Goal: Contribute content: Add original content to the website for others to see

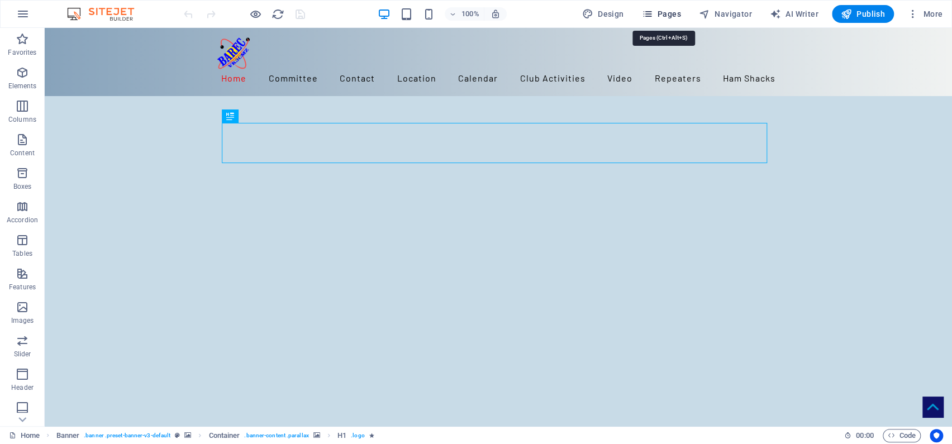
click at [674, 11] on span "Pages" at bounding box center [660, 13] width 39 height 11
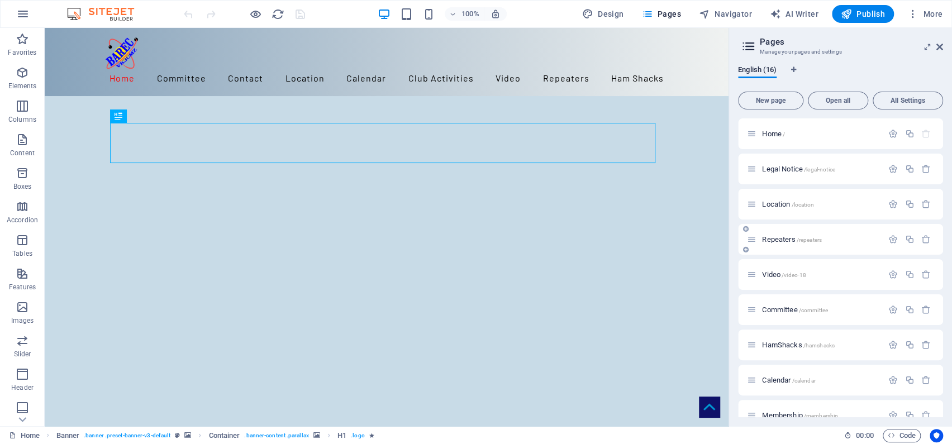
click at [781, 237] on span "Repeaters /repeaters" at bounding box center [792, 239] width 60 height 8
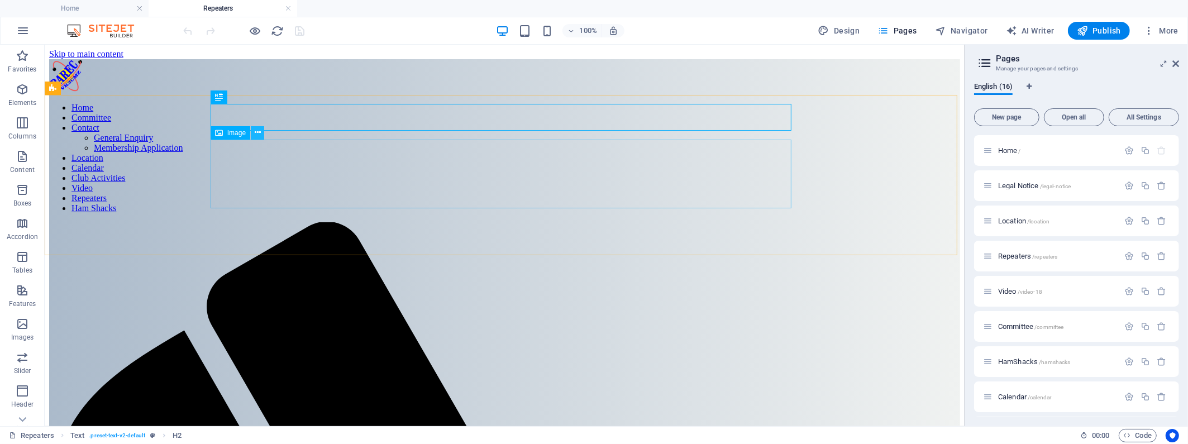
click at [258, 135] on icon at bounding box center [258, 133] width 6 height 12
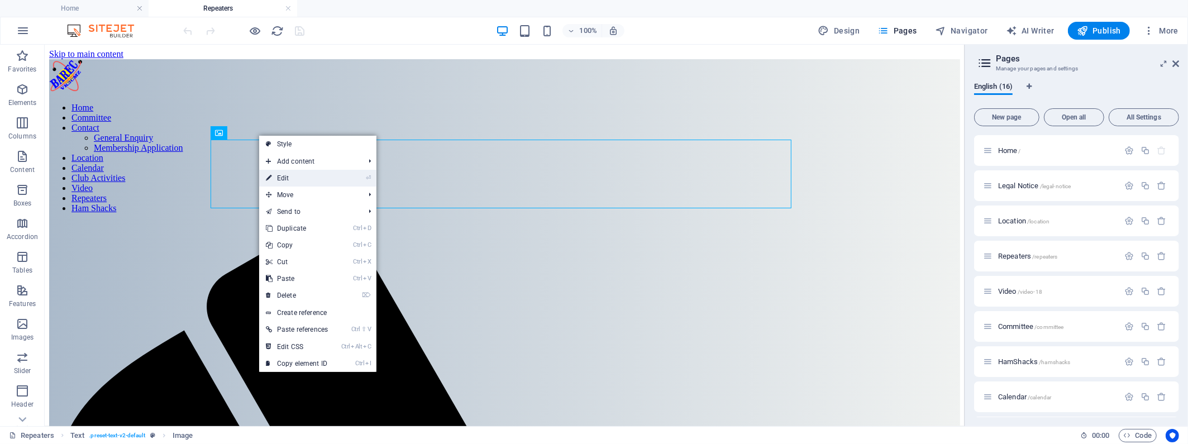
click at [284, 176] on link "⏎ Edit" at bounding box center [296, 178] width 75 height 17
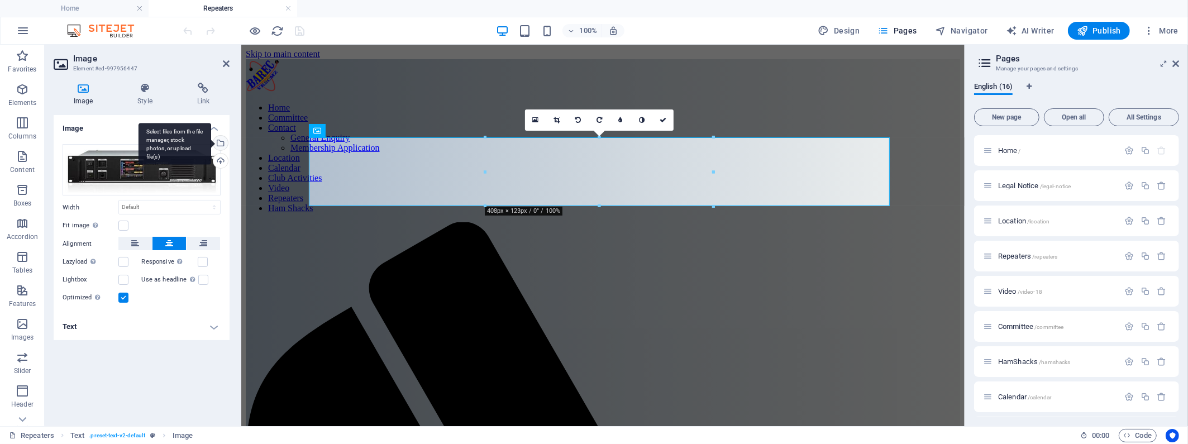
click at [211, 141] on div "Select files from the file manager, stock photos, or upload file(s)" at bounding box center [175, 144] width 73 height 42
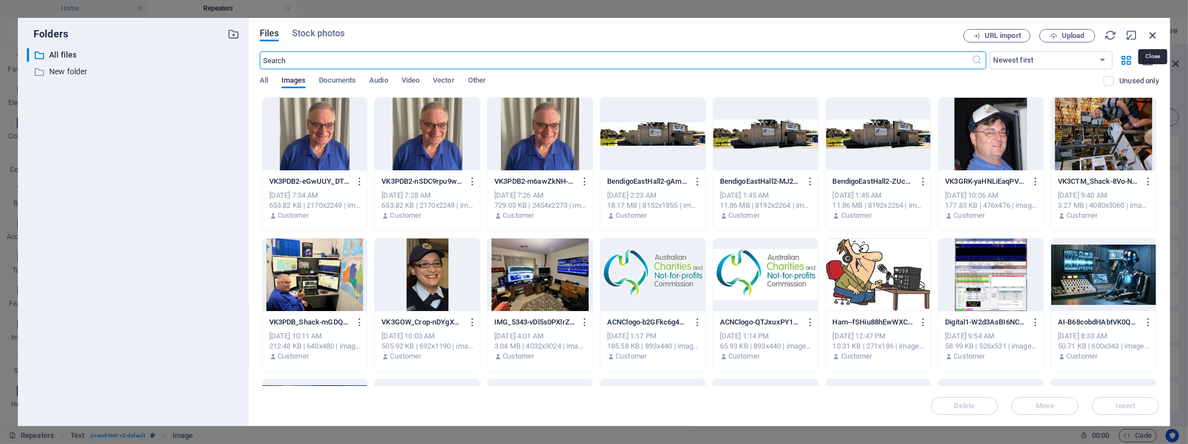
click at [853, 33] on icon "button" at bounding box center [1153, 35] width 12 height 12
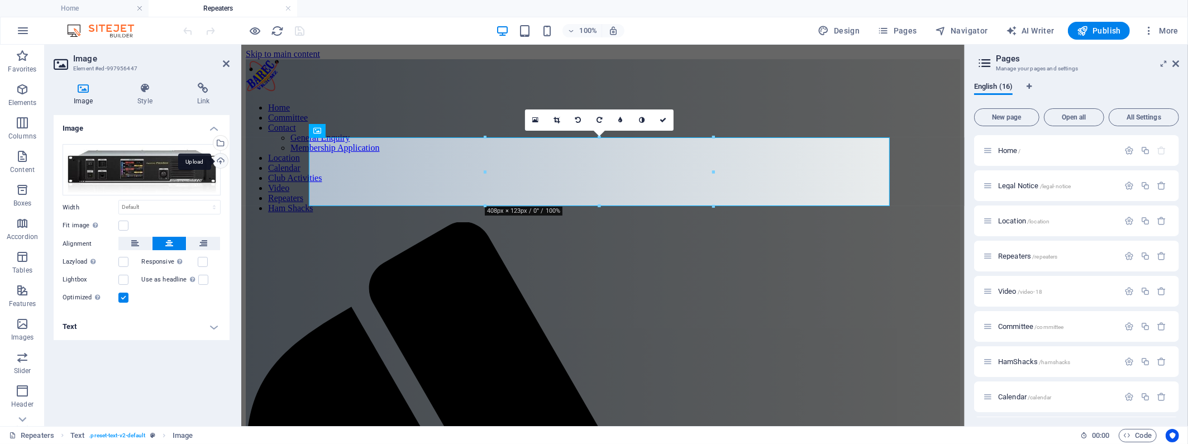
click at [218, 160] on div "Upload" at bounding box center [219, 162] width 17 height 17
click at [163, 124] on h4 "Image" at bounding box center [142, 125] width 176 height 20
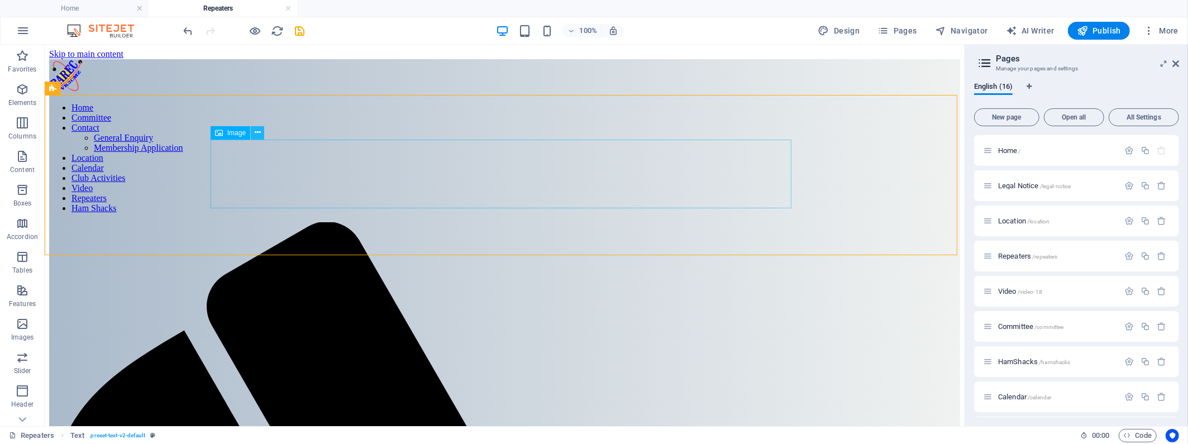
click at [252, 132] on button at bounding box center [257, 132] width 13 height 13
click at [255, 133] on icon at bounding box center [258, 133] width 6 height 12
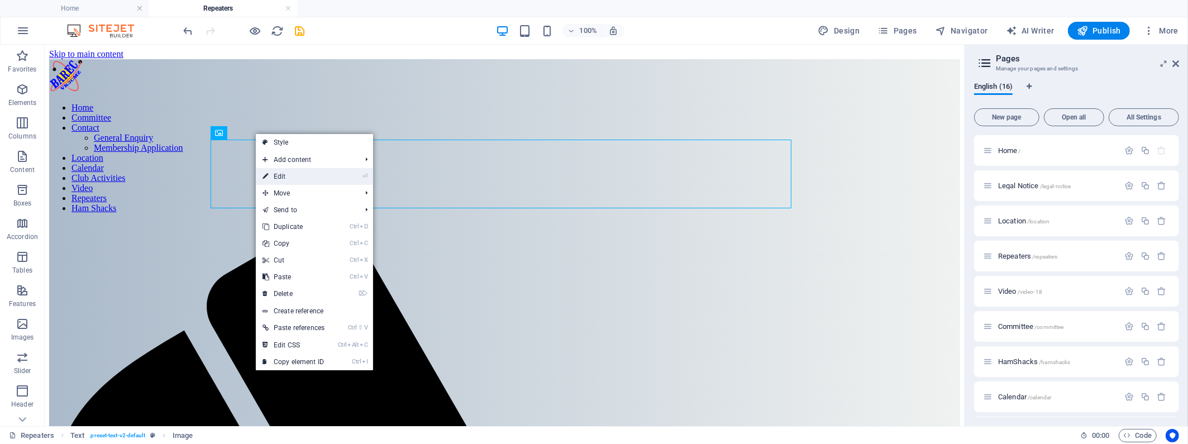
click at [281, 172] on link "⏎ Edit" at bounding box center [293, 176] width 75 height 17
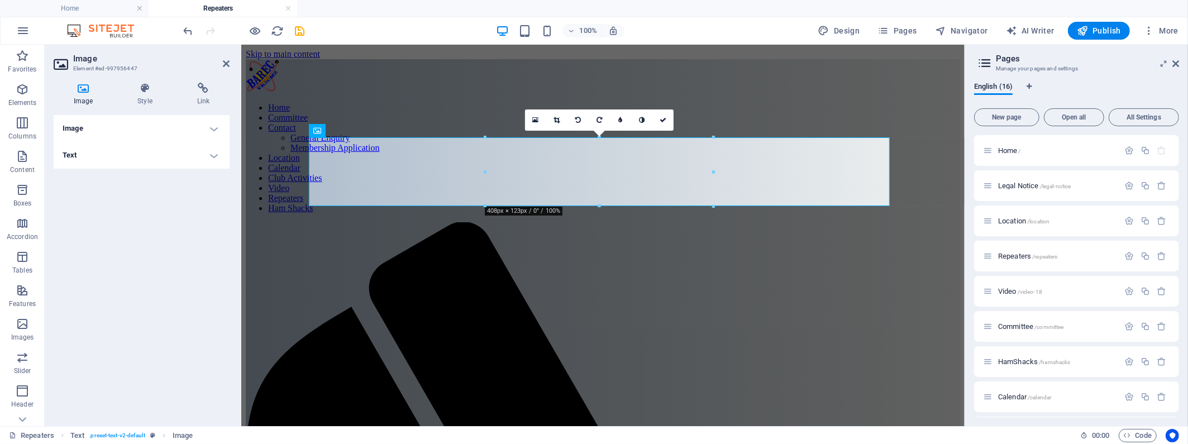
click at [84, 85] on icon at bounding box center [83, 88] width 59 height 11
click at [225, 64] on icon at bounding box center [226, 63] width 7 height 9
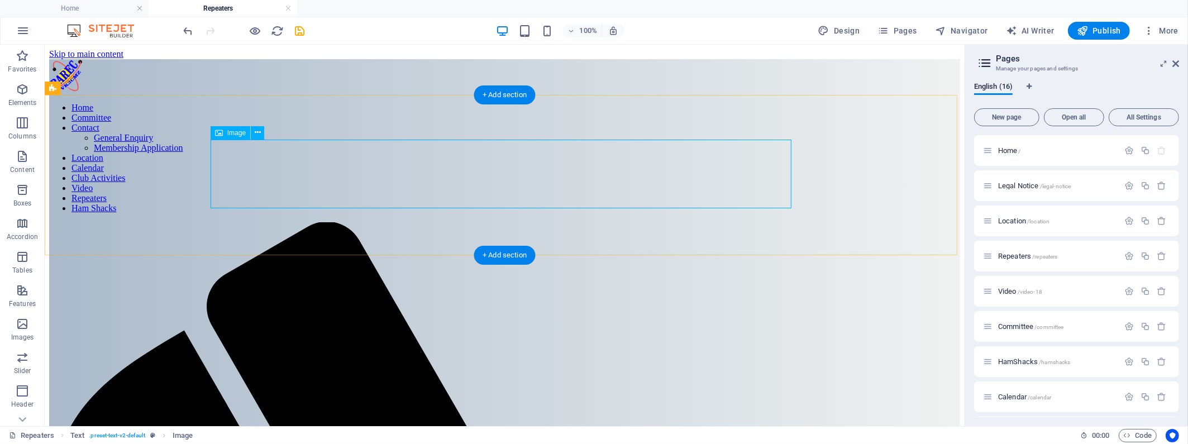
click at [261, 134] on button at bounding box center [257, 132] width 13 height 13
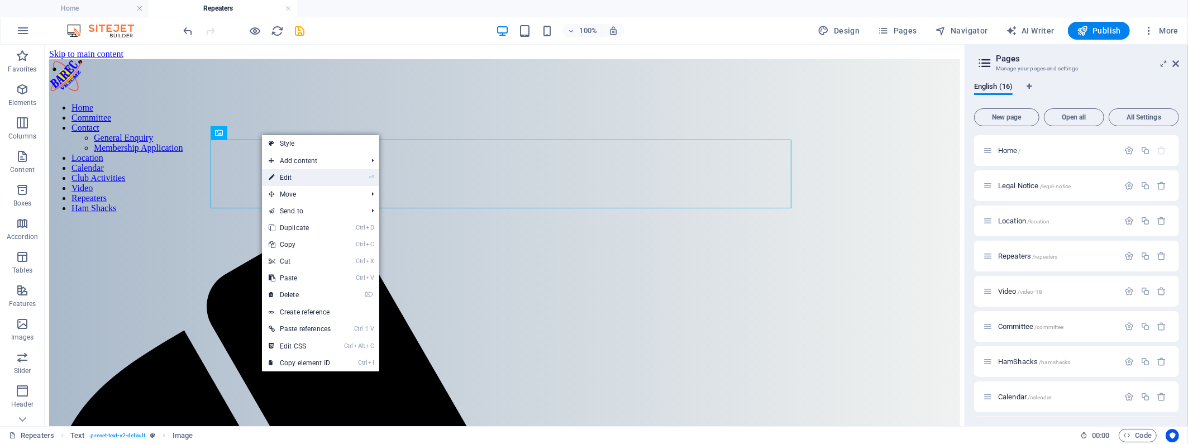
click at [284, 176] on link "⏎ Edit" at bounding box center [299, 177] width 75 height 17
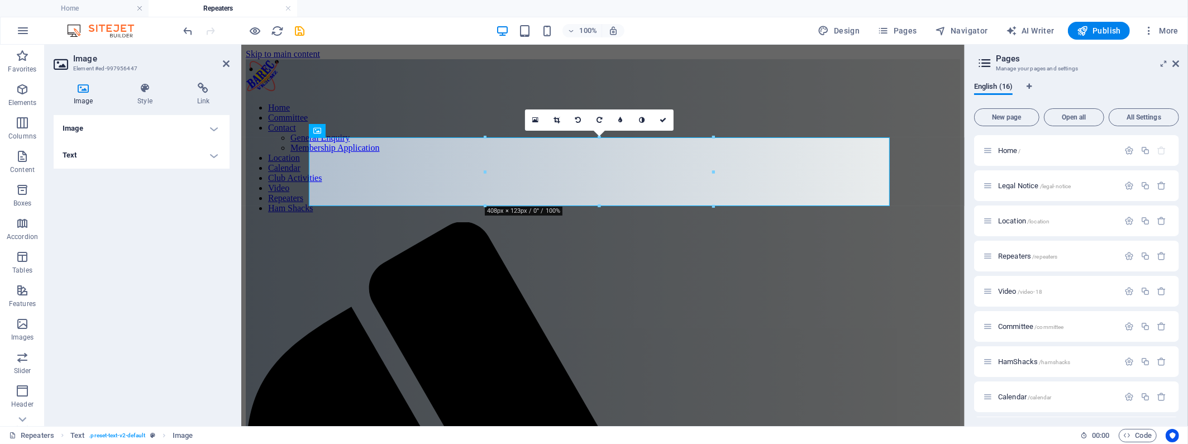
click at [216, 128] on h4 "Image" at bounding box center [142, 128] width 176 height 27
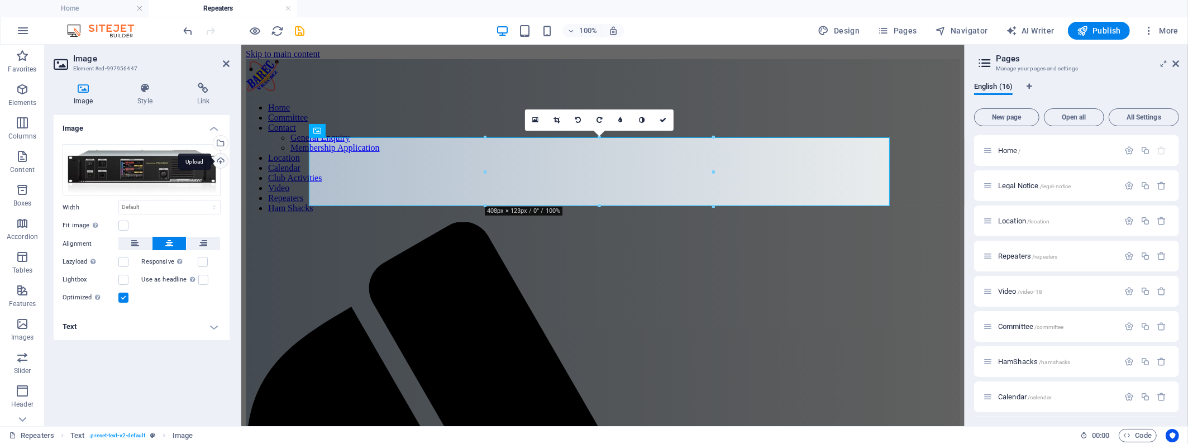
click at [220, 157] on div "Upload" at bounding box center [219, 162] width 17 height 17
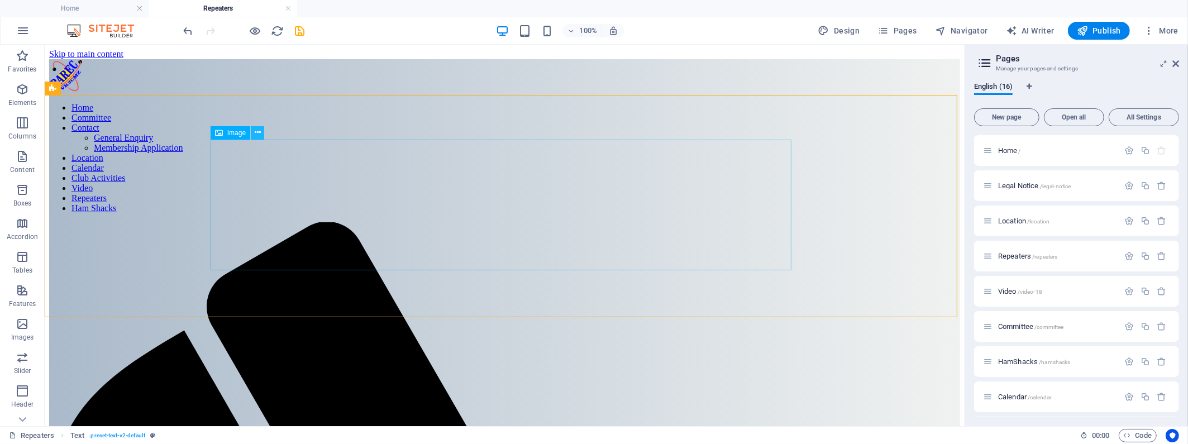
click at [260, 133] on icon at bounding box center [258, 133] width 6 height 12
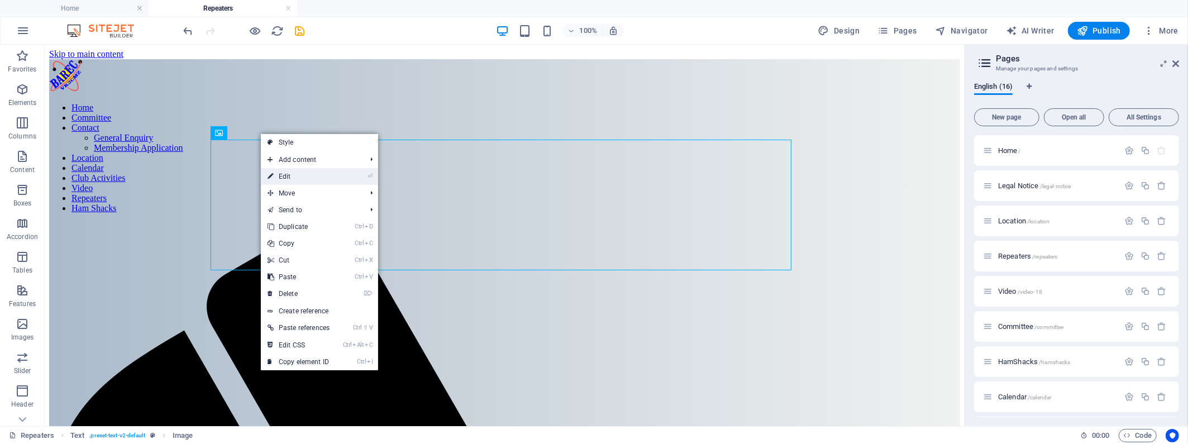
click at [287, 180] on link "⏎ Edit" at bounding box center [298, 176] width 75 height 17
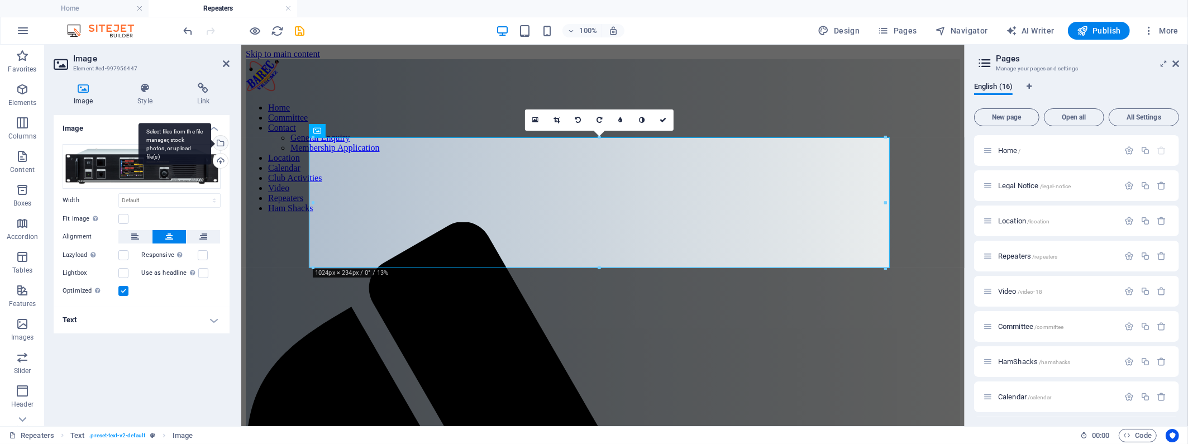
click at [225, 144] on div "Select files from the file manager, stock photos, or upload file(s)" at bounding box center [219, 144] width 17 height 17
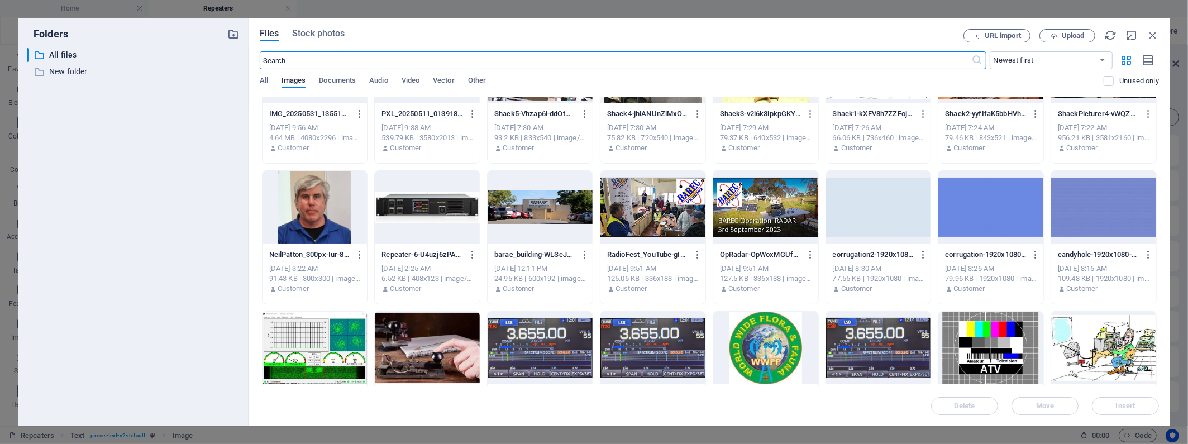
scroll to position [913, 0]
click at [853, 224] on div at bounding box center [990, 206] width 105 height 73
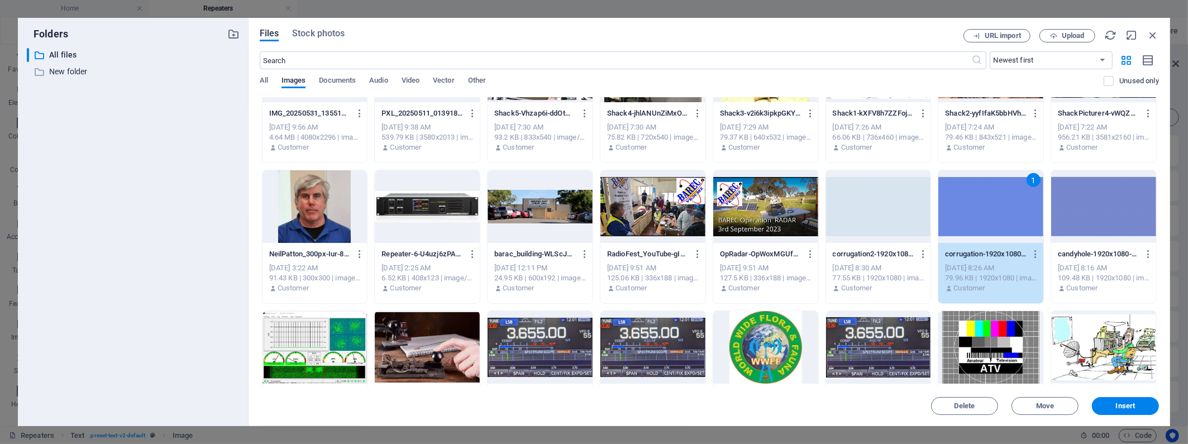
click at [853, 212] on div at bounding box center [1103, 206] width 105 height 73
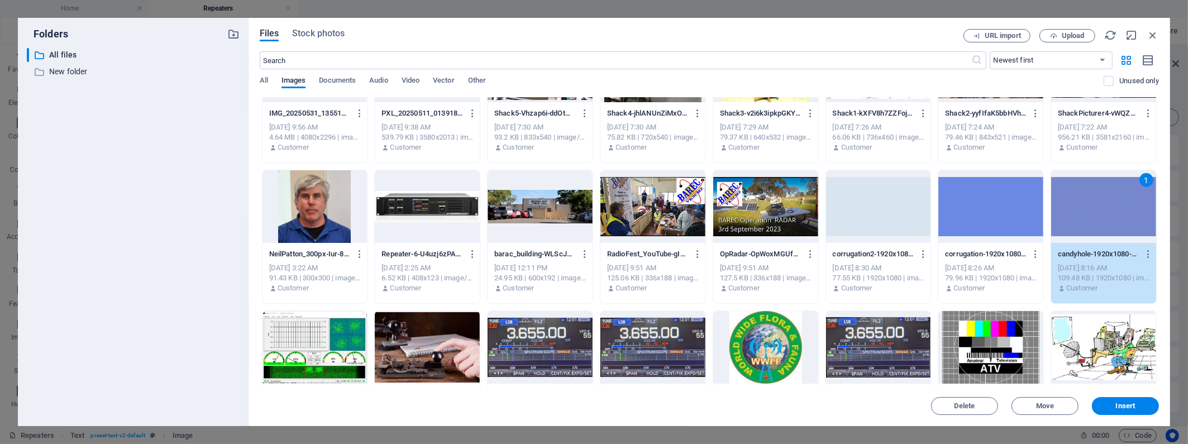
click at [853, 207] on div at bounding box center [990, 206] width 105 height 73
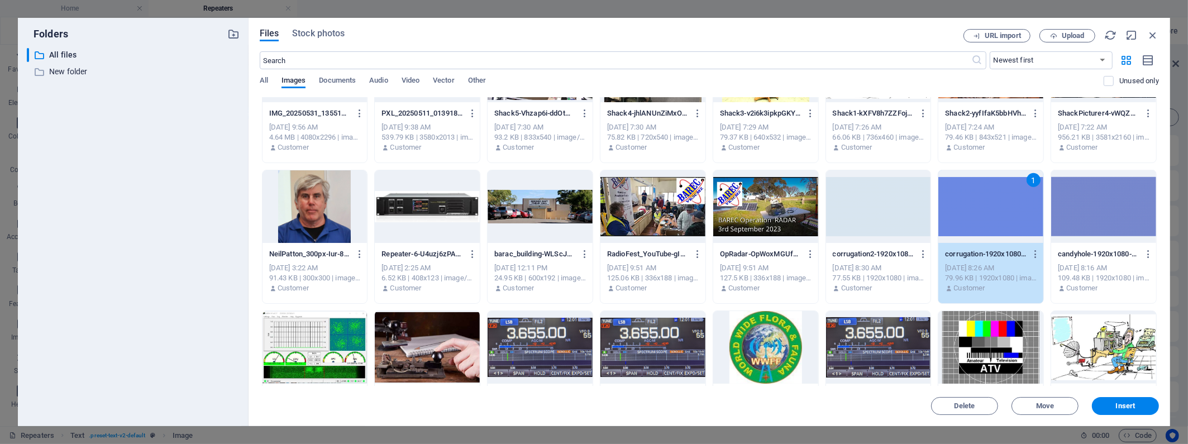
click at [853, 199] on div at bounding box center [1103, 206] width 105 height 73
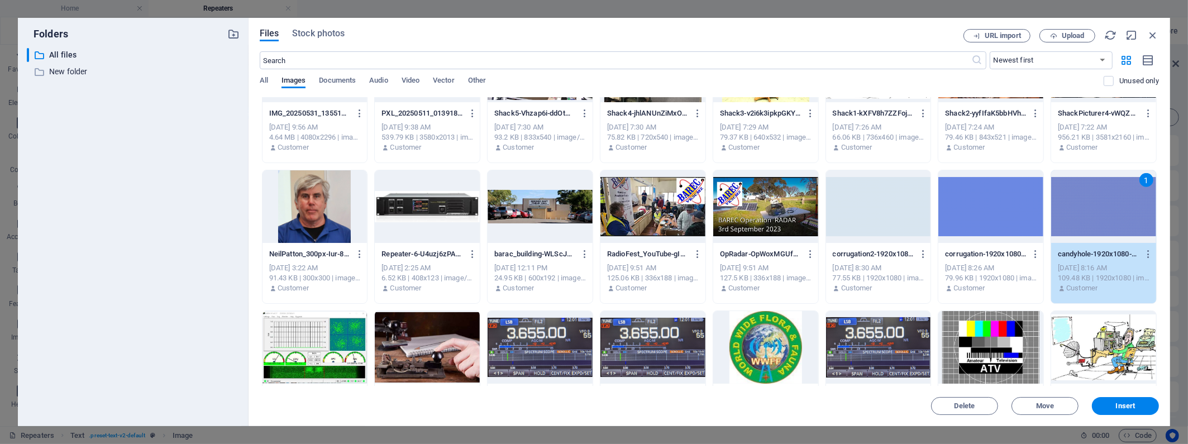
click at [853, 199] on div at bounding box center [990, 206] width 105 height 73
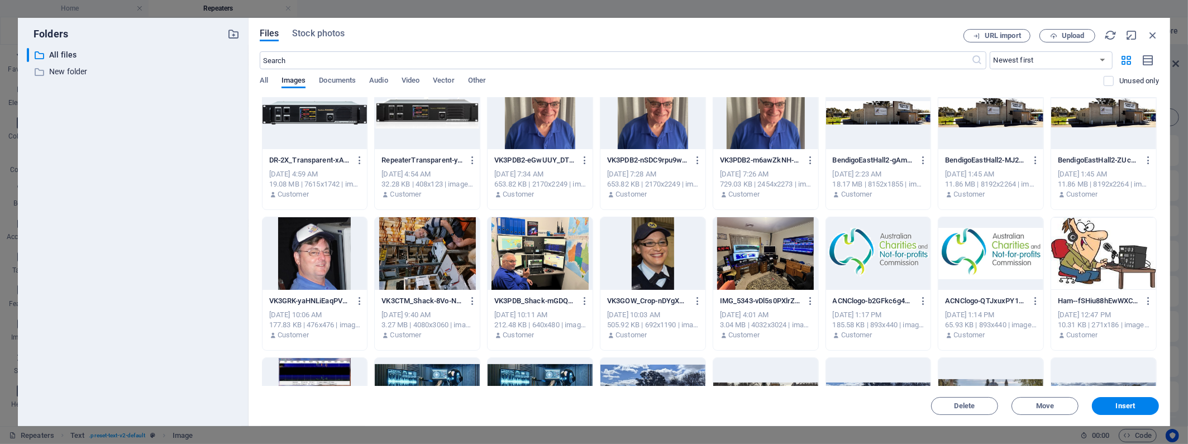
scroll to position [0, 0]
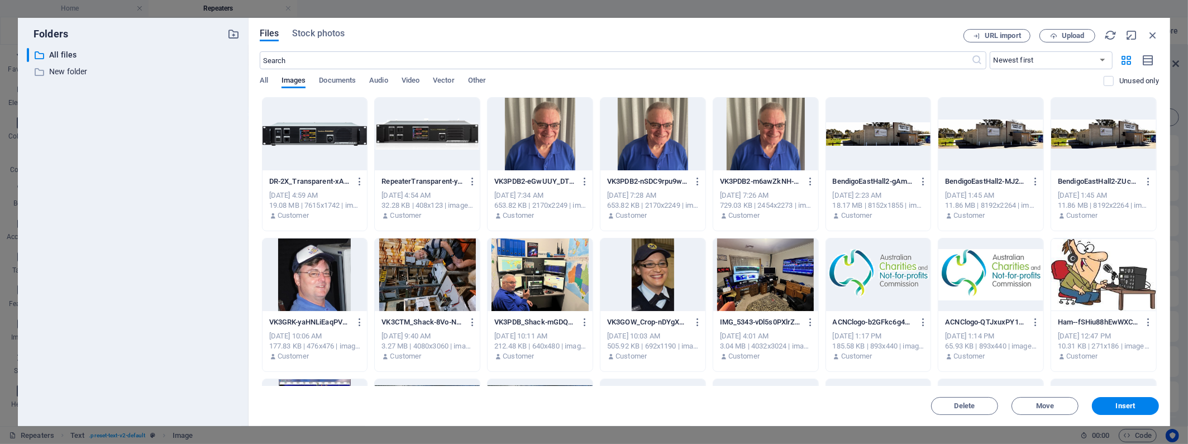
click at [433, 181] on p "RepeaterTransparent-yxkfohOsnWfbvypoKppXBA.png" at bounding box center [421, 181] width 81 height 10
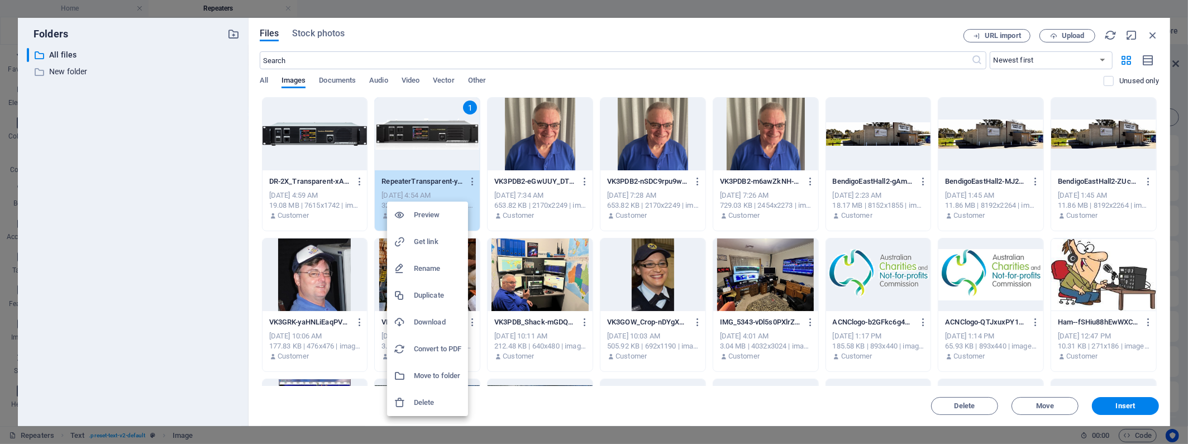
click at [420, 403] on h6 "Delete" at bounding box center [437, 402] width 47 height 13
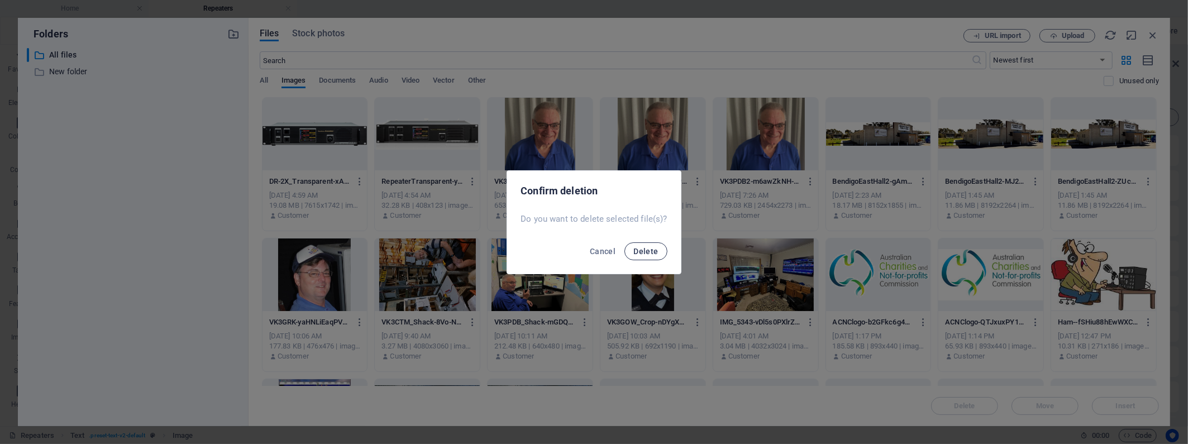
click at [642, 247] on span "Delete" at bounding box center [645, 251] width 25 height 9
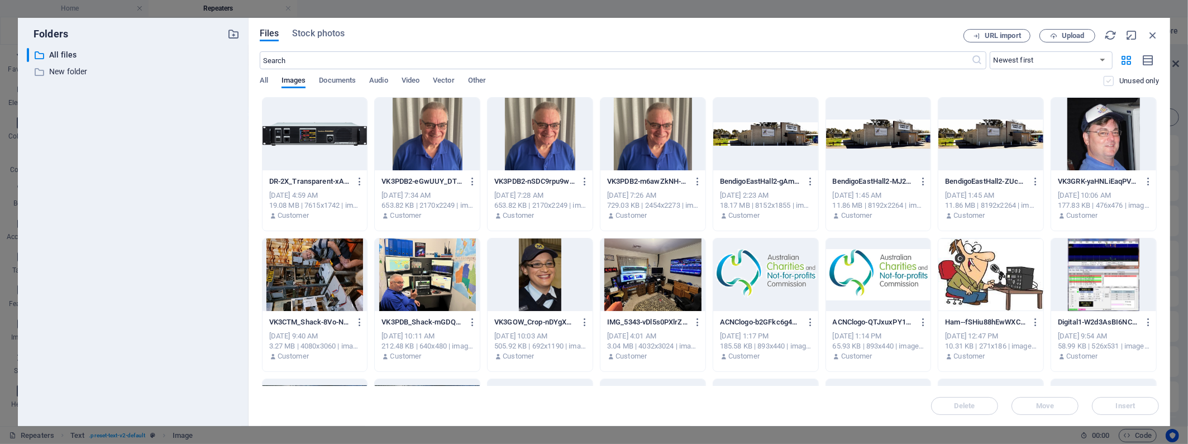
click at [853, 81] on label at bounding box center [1109, 81] width 10 height 10
click at [0, 0] on input "checkbox" at bounding box center [0, 0] width 0 height 0
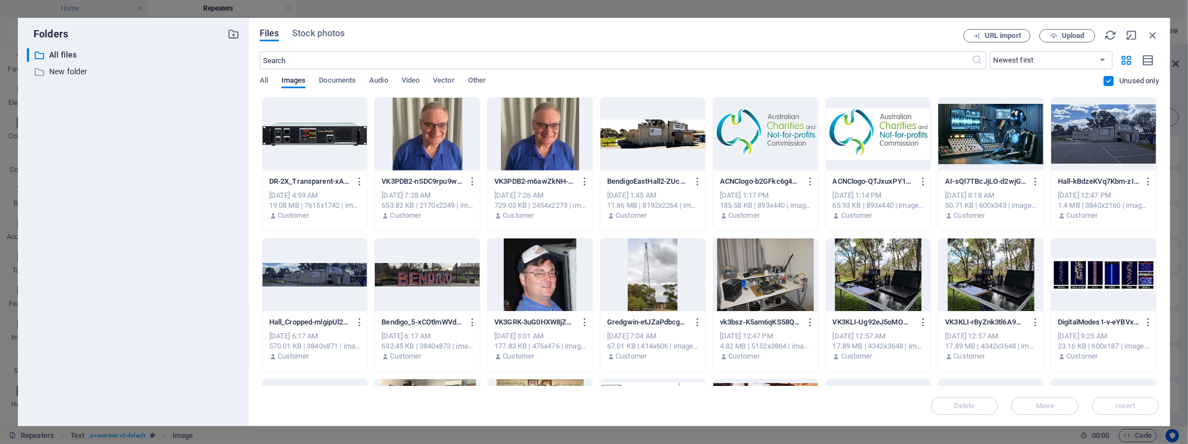
click at [853, 83] on div "All Images Documents Audio Video Vector Other" at bounding box center [682, 86] width 844 height 21
click at [853, 73] on div "​ Newest first Oldest first Name (A-Z) Name (Z-A) Size (0-9) Size (9-0) Resolut…" at bounding box center [709, 74] width 899 height 46
click at [853, 84] on label at bounding box center [1109, 81] width 10 height 10
click at [0, 0] on input "checkbox" at bounding box center [0, 0] width 0 height 0
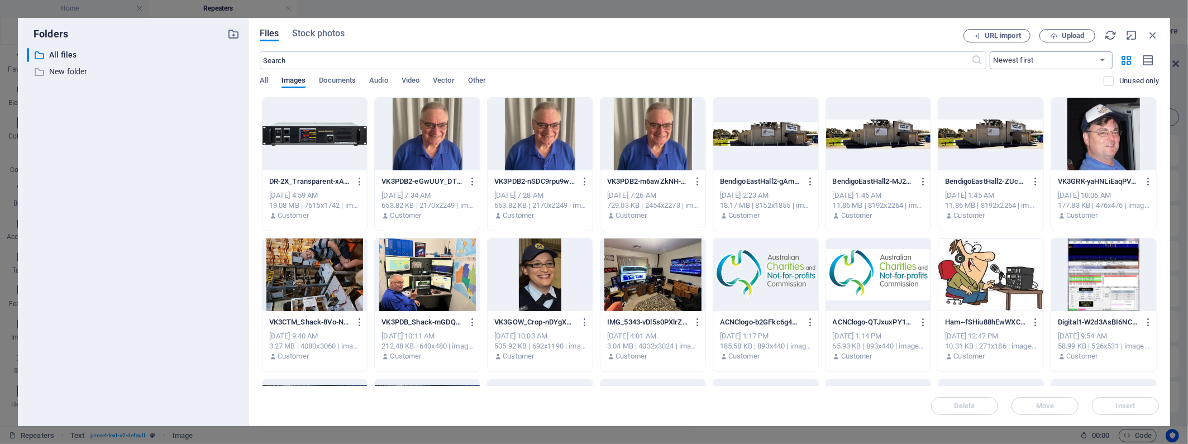
click at [853, 59] on select "Newest first Oldest first Name (A-Z) Name (Z-A) Size (0-9) Size (9-0) Resolutio…" at bounding box center [1051, 60] width 123 height 18
click at [853, 51] on select "Newest first Oldest first Name (A-Z) Name (Z-A) Size (0-9) Size (9-0) Resolutio…" at bounding box center [1051, 60] width 123 height 18
click at [317, 35] on span "Stock photos" at bounding box center [318, 33] width 53 height 13
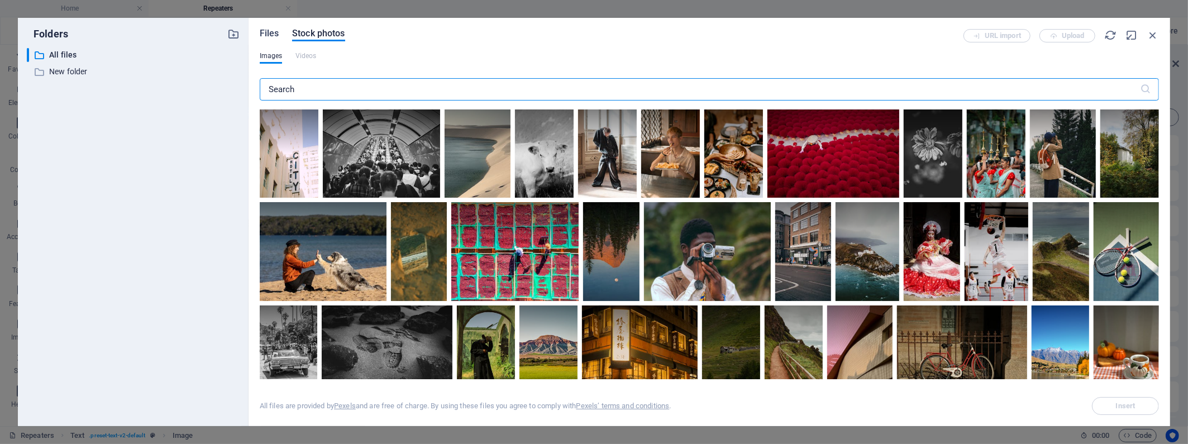
click at [270, 32] on span "Files" at bounding box center [270, 33] width 20 height 13
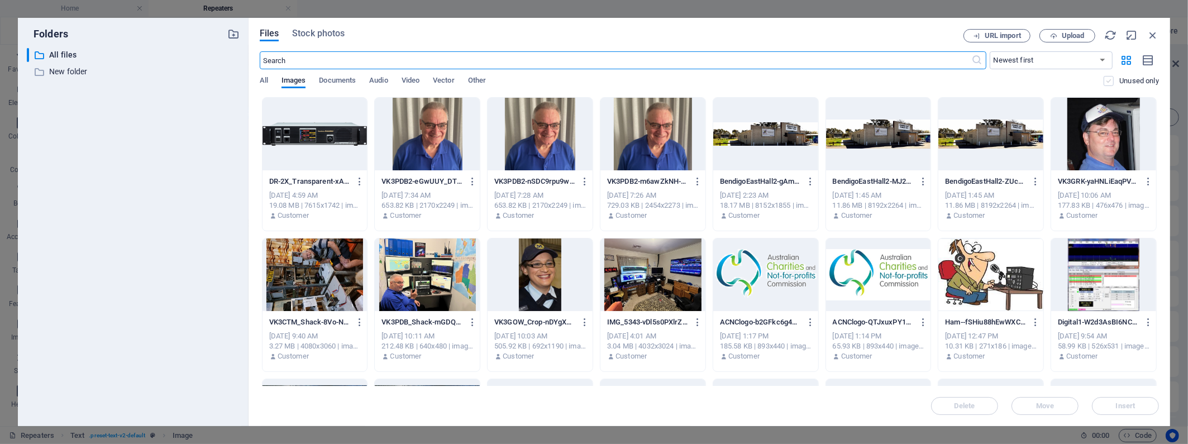
click at [853, 83] on label at bounding box center [1109, 81] width 10 height 10
click at [0, 0] on input "checkbox" at bounding box center [0, 0] width 0 height 0
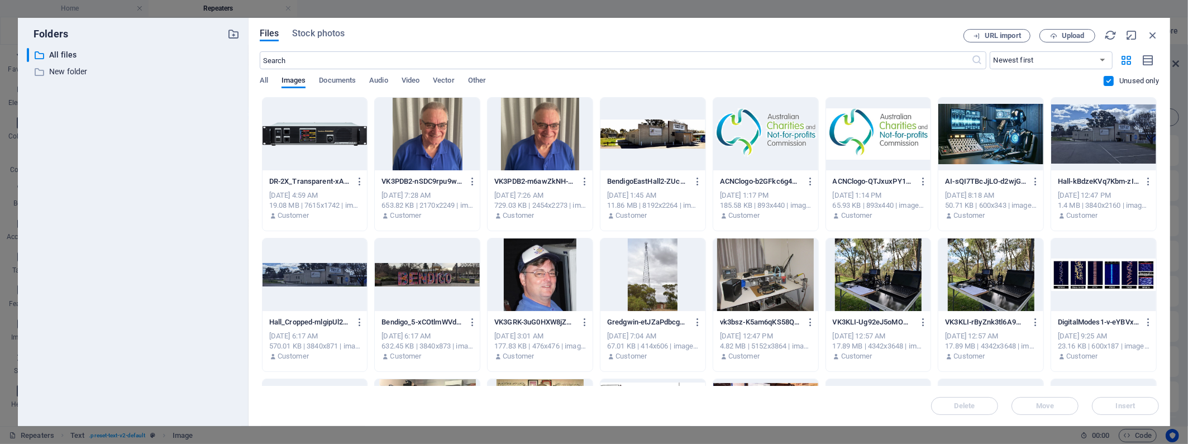
click at [319, 178] on p "DR-2X_Transparent-xA6xA5W9XT8Xyb7jZN4QMA.png" at bounding box center [309, 181] width 81 height 10
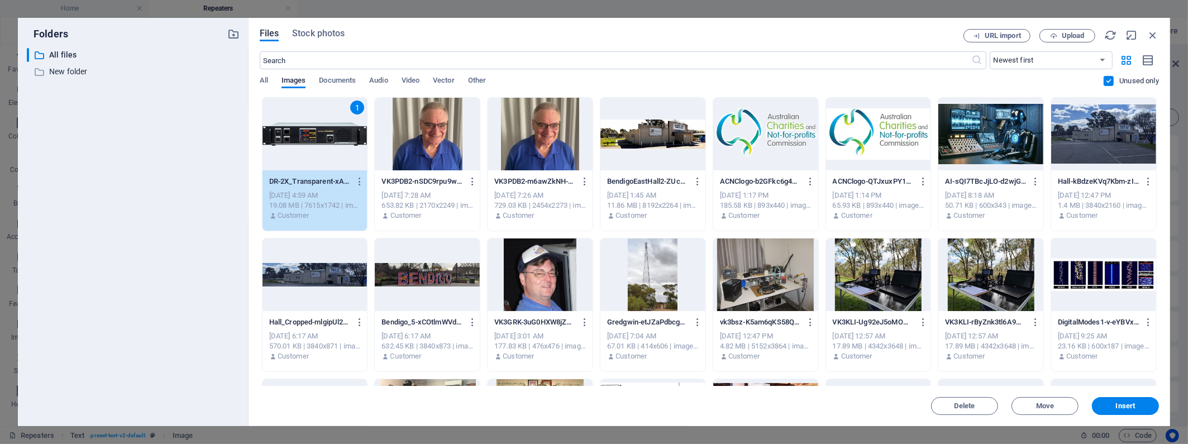
click at [735, 43] on div "Files Stock photos URL import Upload ​ Newest first Oldest first Name (A-Z) Nam…" at bounding box center [709, 222] width 899 height 386
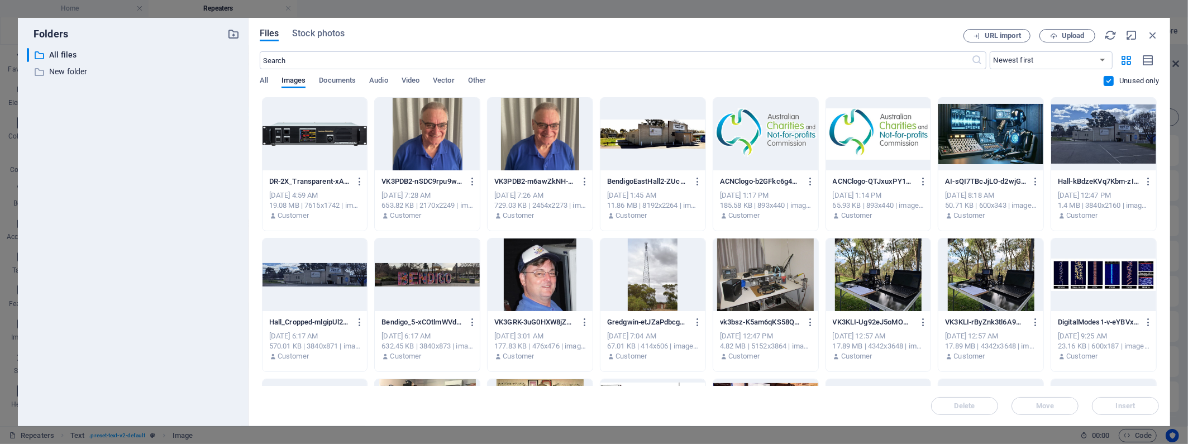
click at [853, 78] on label at bounding box center [1109, 81] width 10 height 10
click at [0, 0] on input "checkbox" at bounding box center [0, 0] width 0 height 0
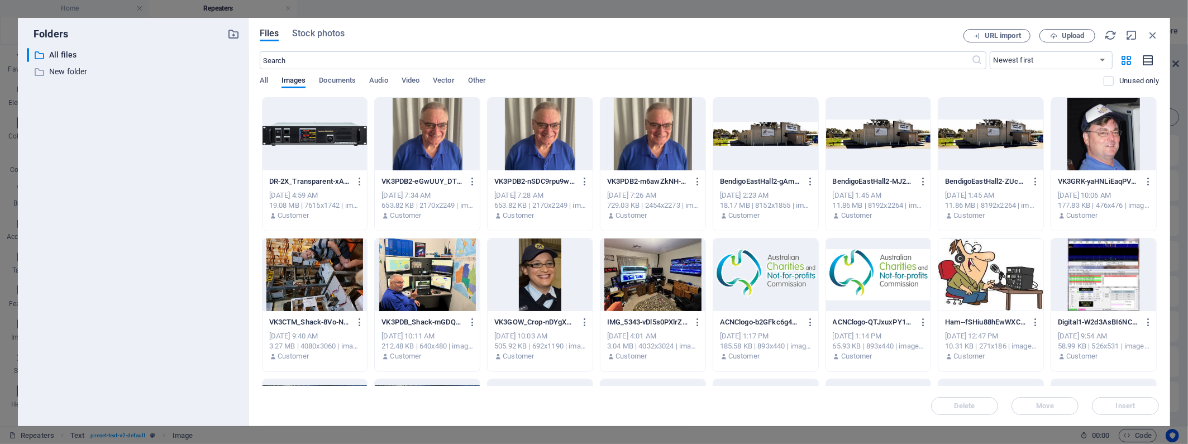
click at [853, 58] on icon "button" at bounding box center [1148, 60] width 12 height 13
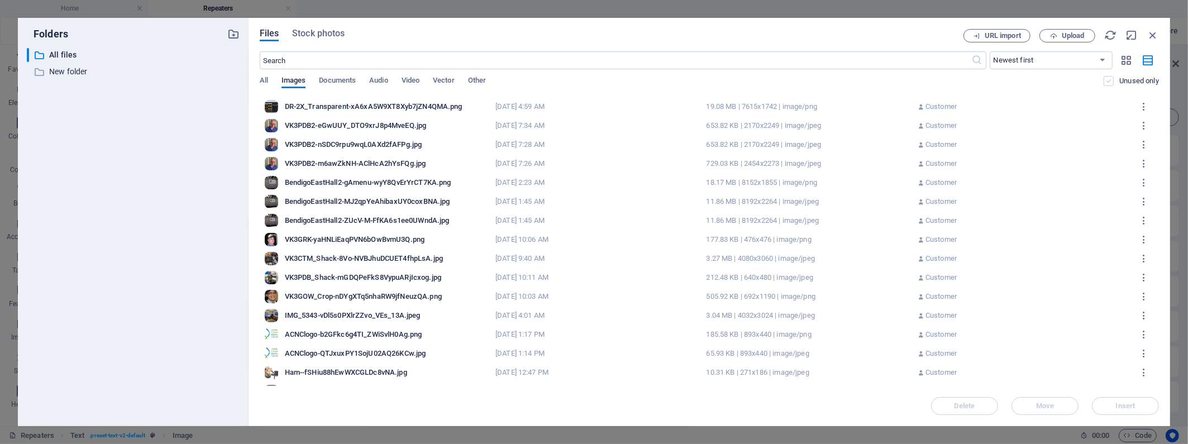
click at [853, 82] on label at bounding box center [1109, 81] width 10 height 10
click at [0, 0] on input "checkbox" at bounding box center [0, 0] width 0 height 0
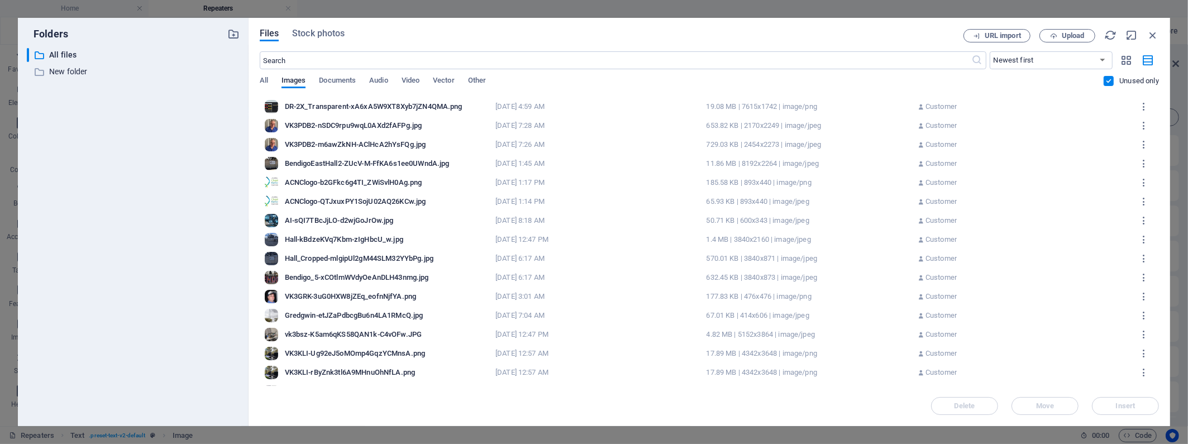
click at [853, 82] on label at bounding box center [1109, 81] width 10 height 10
click at [0, 0] on input "checkbox" at bounding box center [0, 0] width 0 height 0
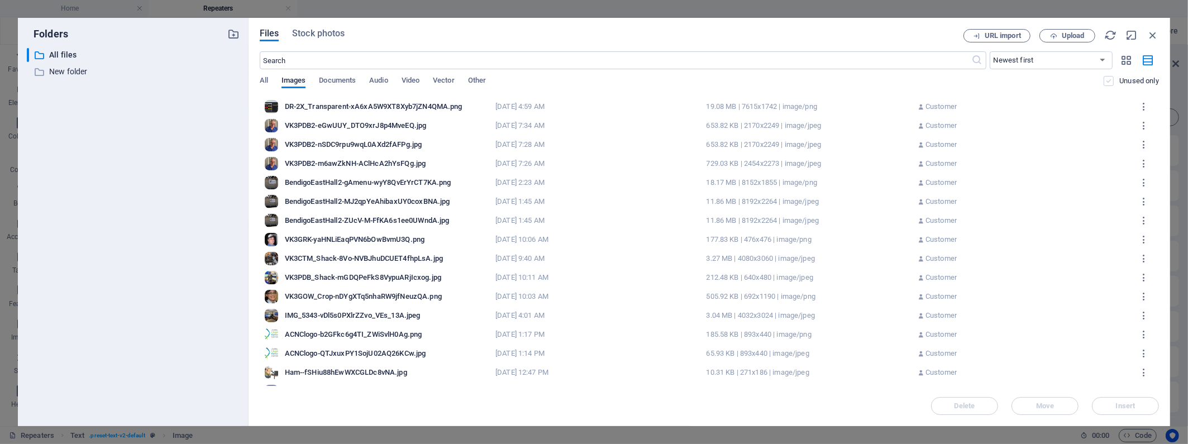
click at [853, 82] on label at bounding box center [1109, 81] width 10 height 10
click at [0, 0] on input "checkbox" at bounding box center [0, 0] width 0 height 0
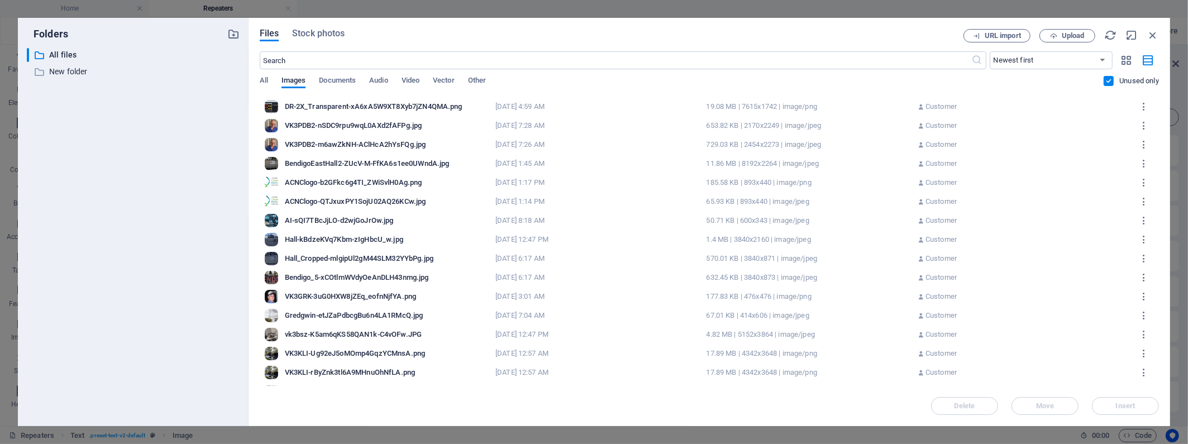
click at [853, 82] on label at bounding box center [1109, 81] width 10 height 10
click at [0, 0] on input "checkbox" at bounding box center [0, 0] width 0 height 0
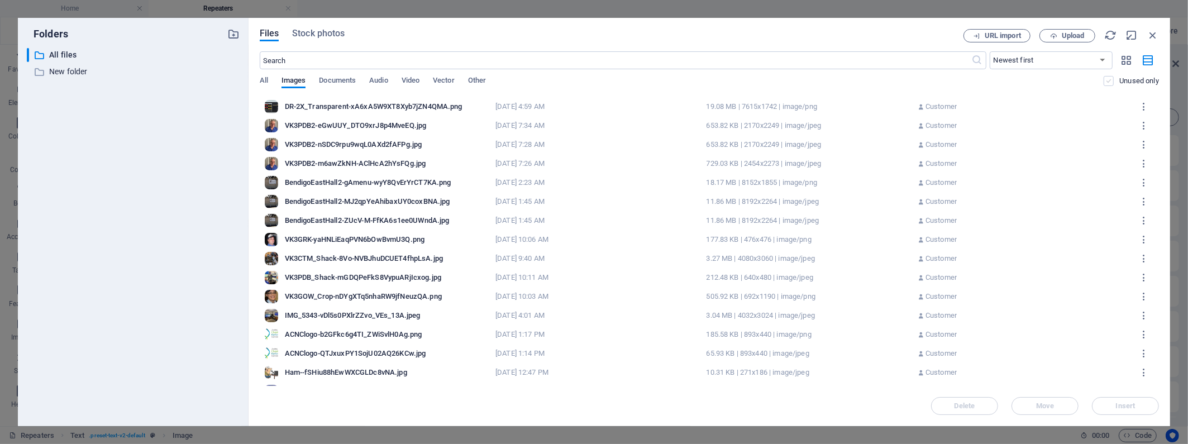
click at [853, 82] on label at bounding box center [1109, 81] width 10 height 10
click at [0, 0] on input "checkbox" at bounding box center [0, 0] width 0 height 0
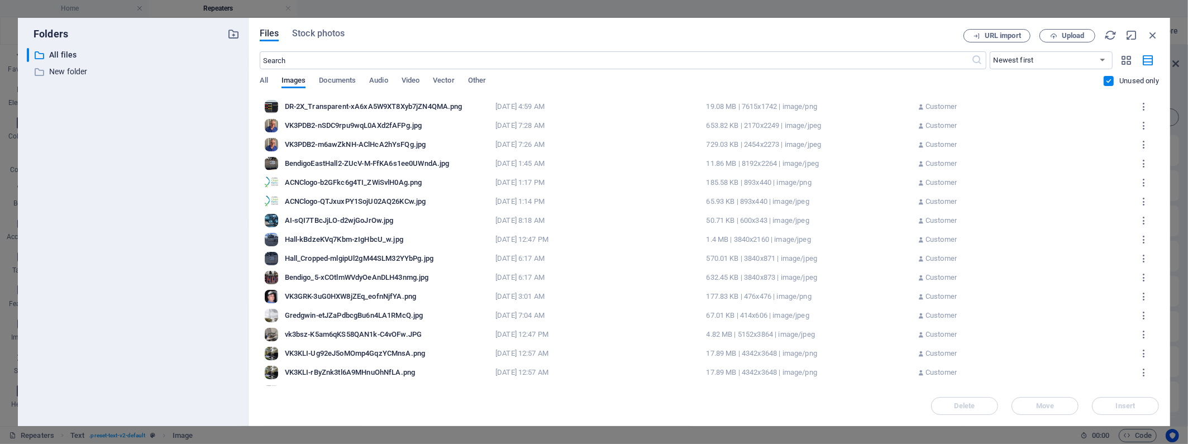
click at [853, 79] on label at bounding box center [1109, 81] width 10 height 10
click at [0, 0] on input "checkbox" at bounding box center [0, 0] width 0 height 0
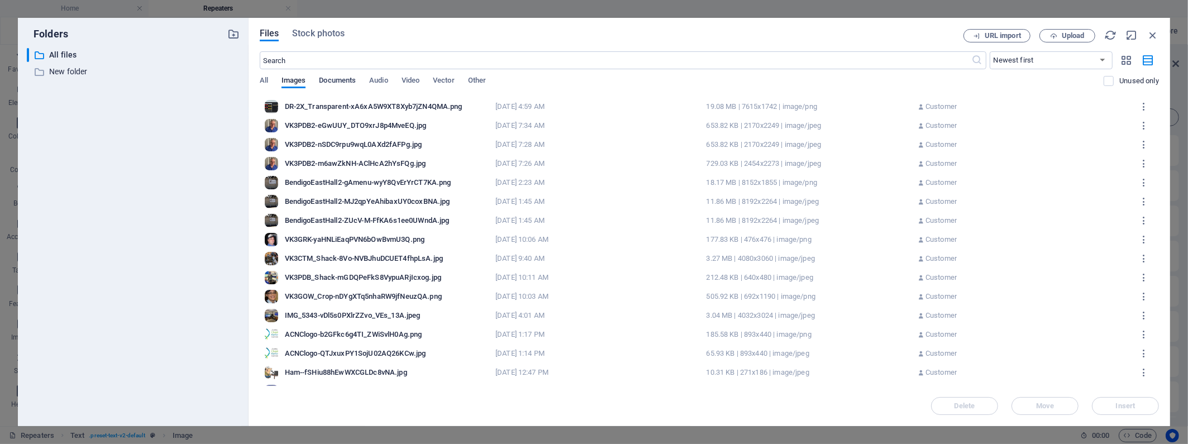
click at [346, 82] on span "Documents" at bounding box center [337, 82] width 37 height 16
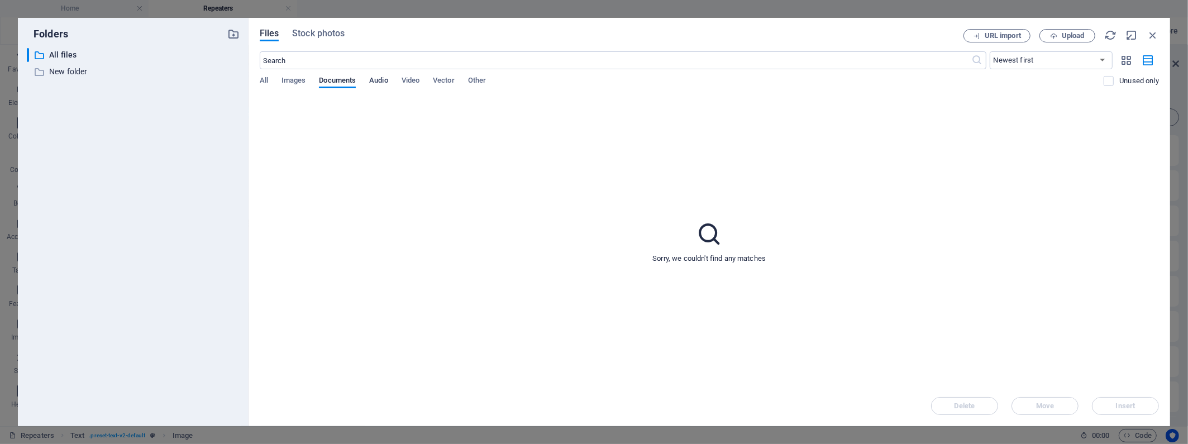
click at [376, 77] on span "Audio" at bounding box center [378, 82] width 18 height 16
click at [411, 78] on span "Video" at bounding box center [411, 82] width 18 height 16
click at [442, 79] on span "Vector" at bounding box center [444, 82] width 22 height 16
click at [478, 78] on span "Other" at bounding box center [477, 82] width 18 height 16
click at [294, 78] on span "Images" at bounding box center [293, 82] width 25 height 16
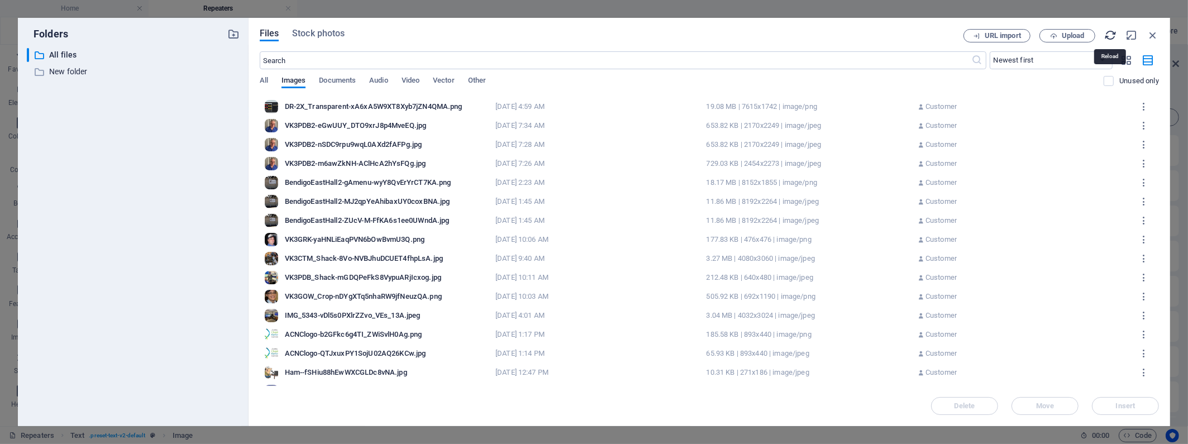
click at [853, 35] on icon "button" at bounding box center [1110, 35] width 12 height 12
click at [853, 81] on label at bounding box center [1109, 81] width 10 height 10
click at [0, 0] on input "checkbox" at bounding box center [0, 0] width 0 height 0
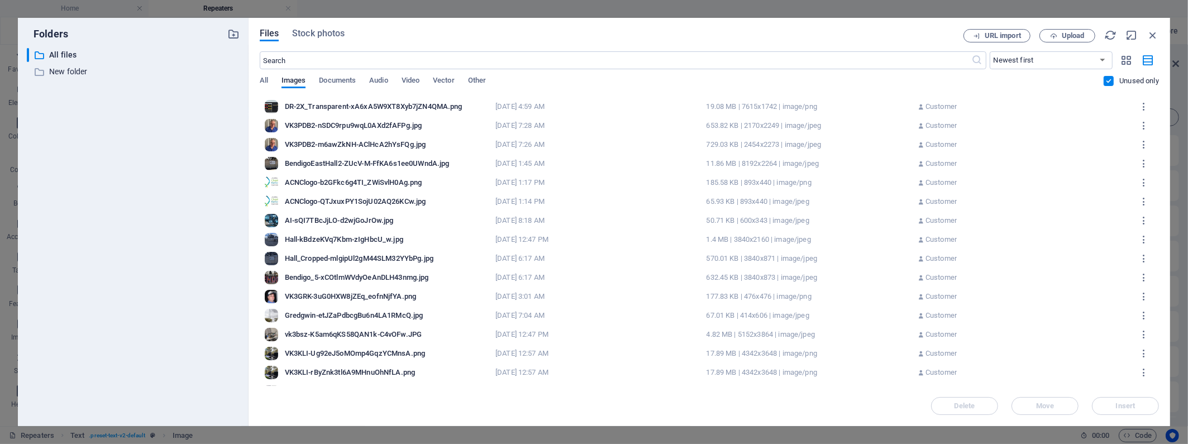
click at [853, 81] on label at bounding box center [1109, 81] width 10 height 10
click at [0, 0] on input "checkbox" at bounding box center [0, 0] width 0 height 0
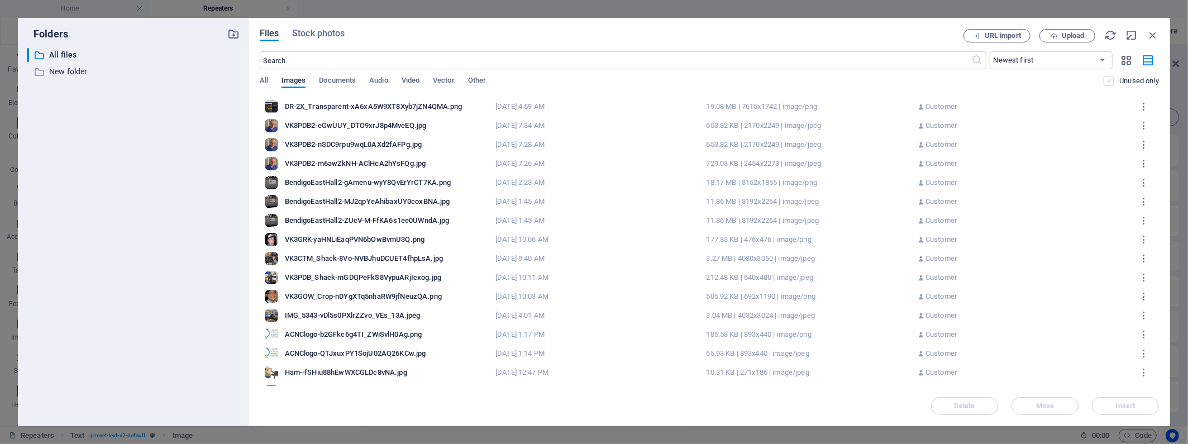
click at [853, 81] on label at bounding box center [1109, 81] width 10 height 10
click at [0, 0] on input "checkbox" at bounding box center [0, 0] width 0 height 0
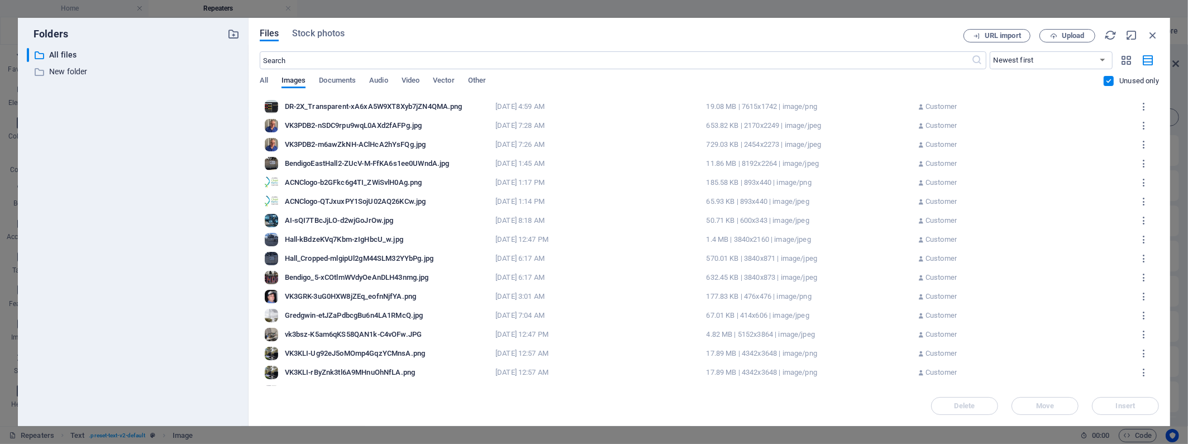
click at [853, 81] on label at bounding box center [1109, 81] width 10 height 10
click at [0, 0] on input "checkbox" at bounding box center [0, 0] width 0 height 0
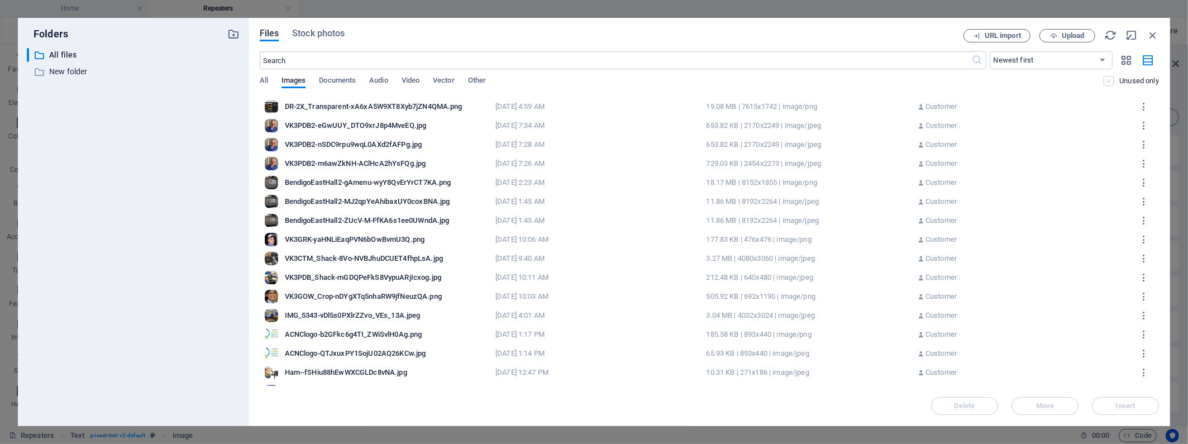
click at [853, 81] on label at bounding box center [1109, 81] width 10 height 10
click at [0, 0] on input "checkbox" at bounding box center [0, 0] width 0 height 0
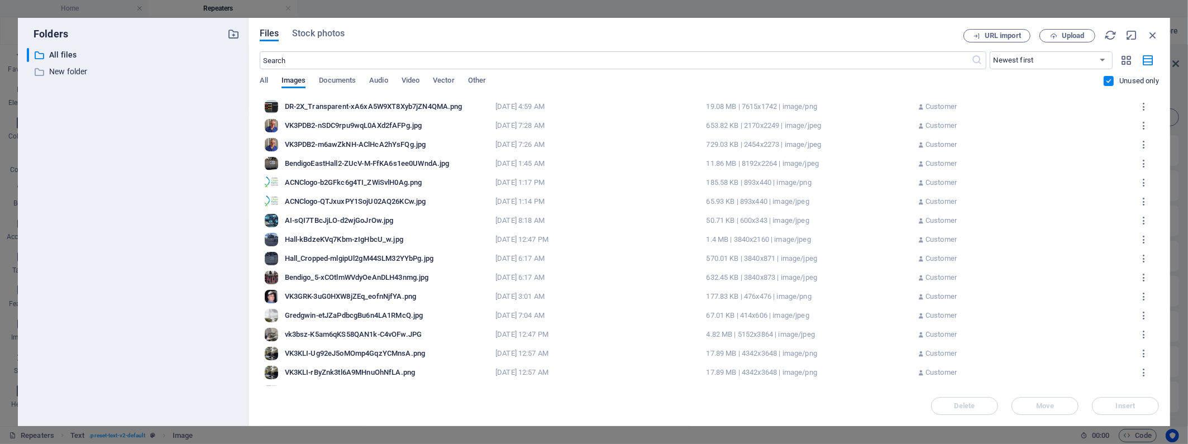
click at [853, 81] on label at bounding box center [1109, 81] width 10 height 10
click at [0, 0] on input "checkbox" at bounding box center [0, 0] width 0 height 0
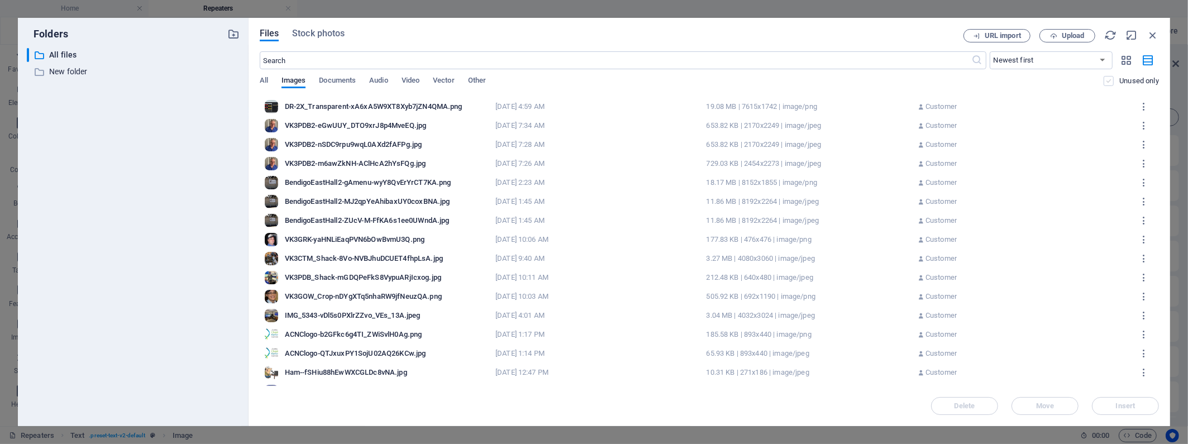
click at [853, 81] on label at bounding box center [1109, 81] width 10 height 10
click at [0, 0] on input "checkbox" at bounding box center [0, 0] width 0 height 0
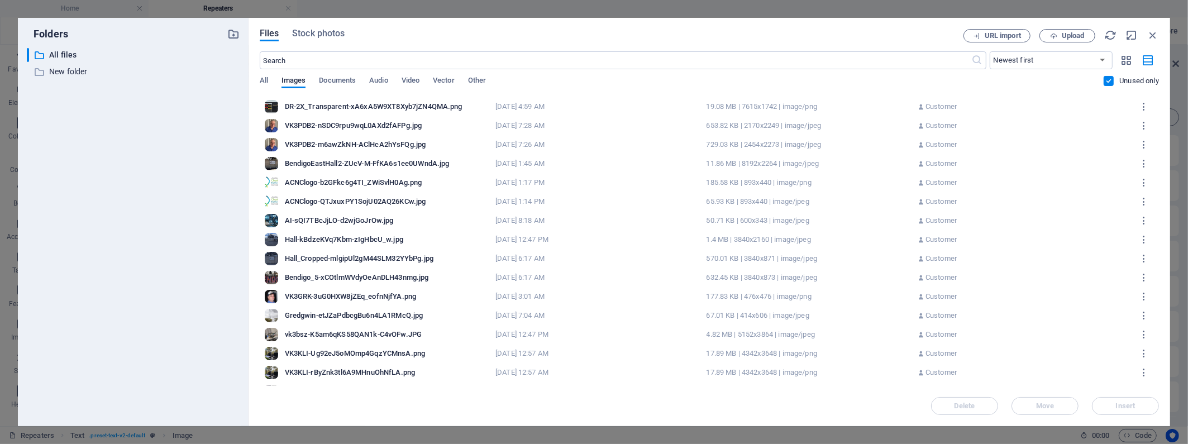
click at [853, 81] on label at bounding box center [1109, 81] width 10 height 10
click at [0, 0] on input "checkbox" at bounding box center [0, 0] width 0 height 0
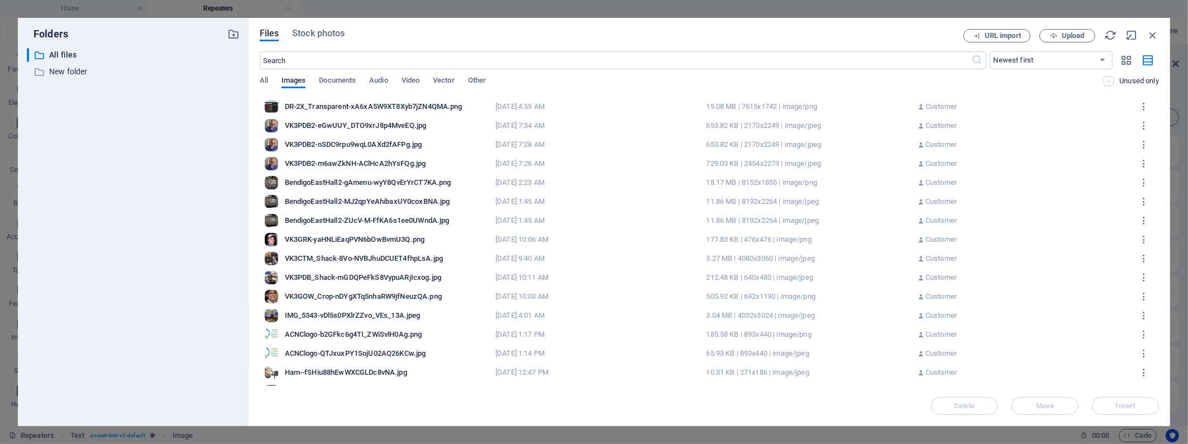
click at [853, 81] on label at bounding box center [1109, 81] width 10 height 10
click at [0, 0] on input "checkbox" at bounding box center [0, 0] width 0 height 0
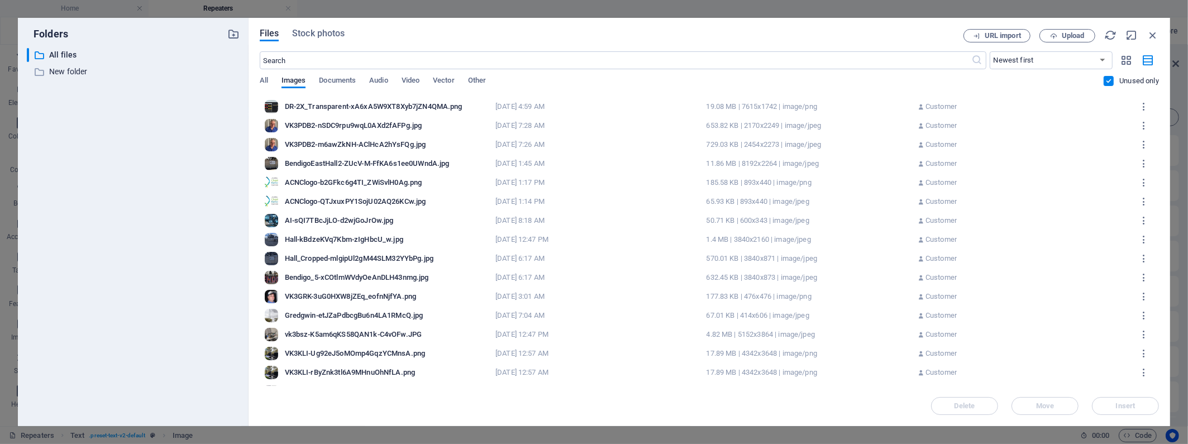
click at [853, 81] on label at bounding box center [1109, 81] width 10 height 10
click at [0, 0] on input "checkbox" at bounding box center [0, 0] width 0 height 0
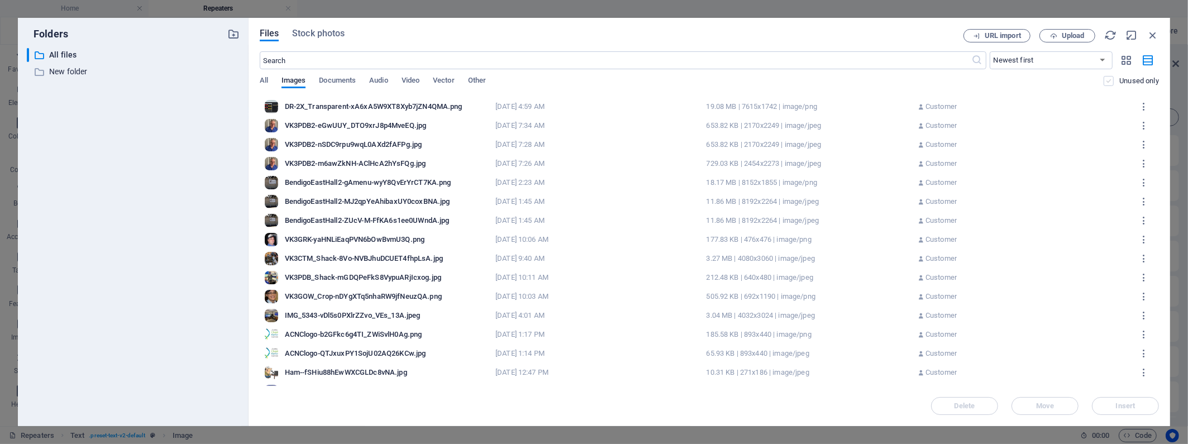
click at [853, 81] on label at bounding box center [1109, 81] width 10 height 10
click at [0, 0] on input "checkbox" at bounding box center [0, 0] width 0 height 0
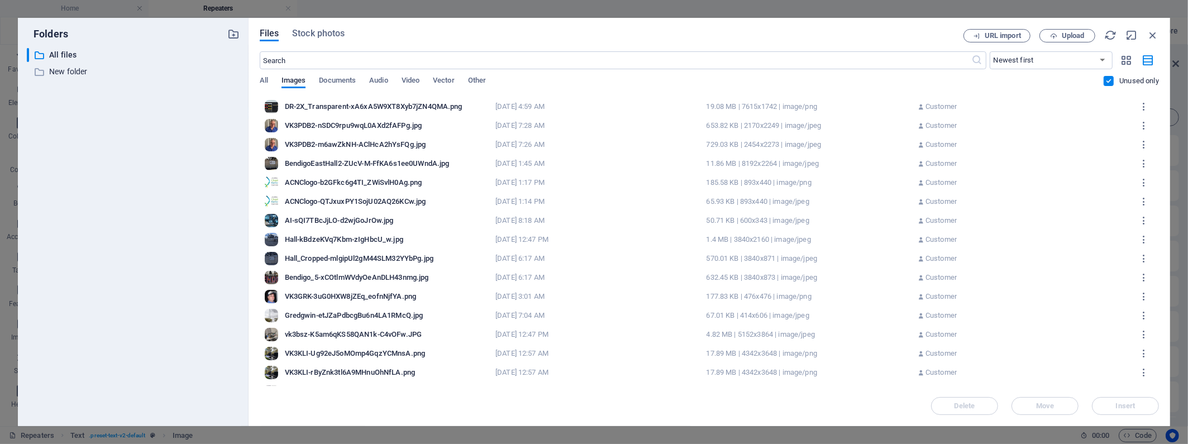
click at [853, 81] on label at bounding box center [1109, 81] width 10 height 10
click at [0, 0] on input "checkbox" at bounding box center [0, 0] width 0 height 0
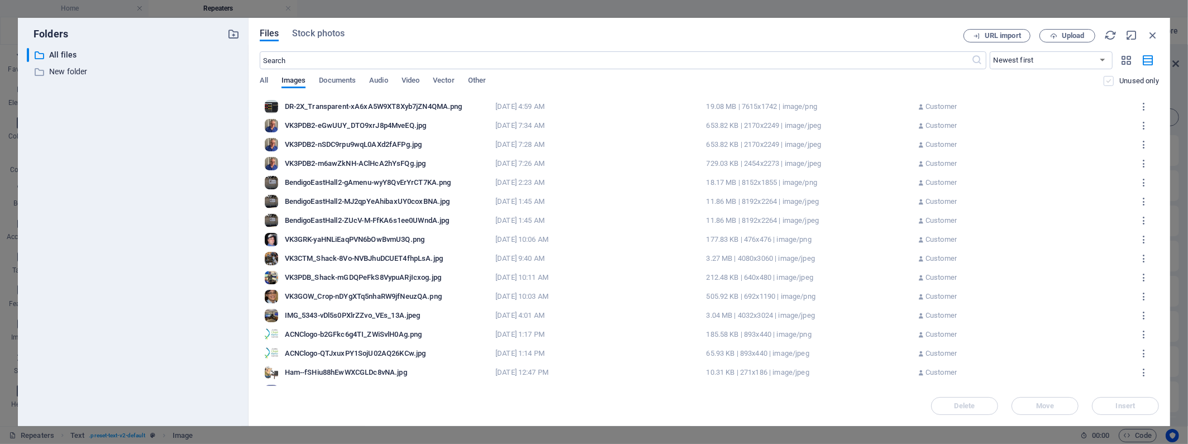
click at [853, 79] on label at bounding box center [1109, 81] width 10 height 10
click at [0, 0] on input "checkbox" at bounding box center [0, 0] width 0 height 0
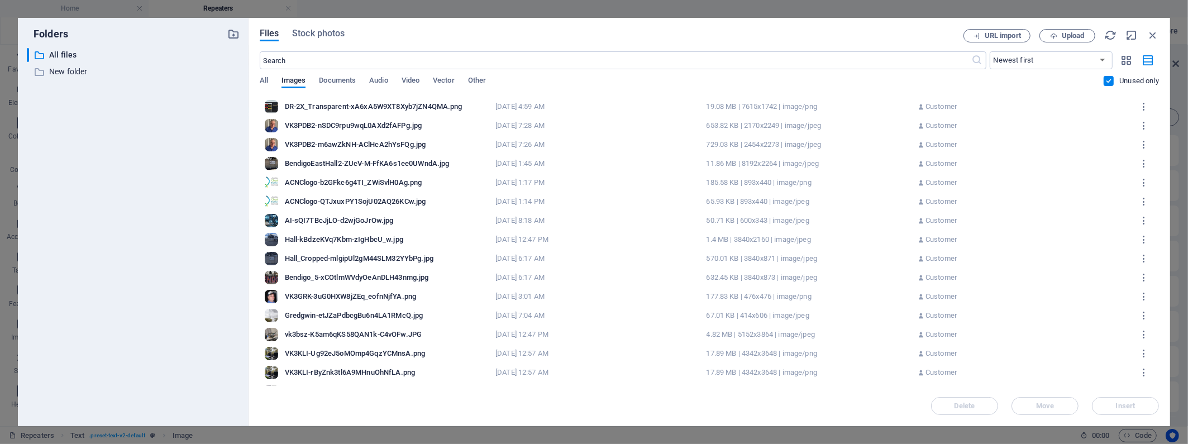
click at [853, 82] on label at bounding box center [1109, 81] width 10 height 10
click at [0, 0] on input "checkbox" at bounding box center [0, 0] width 0 height 0
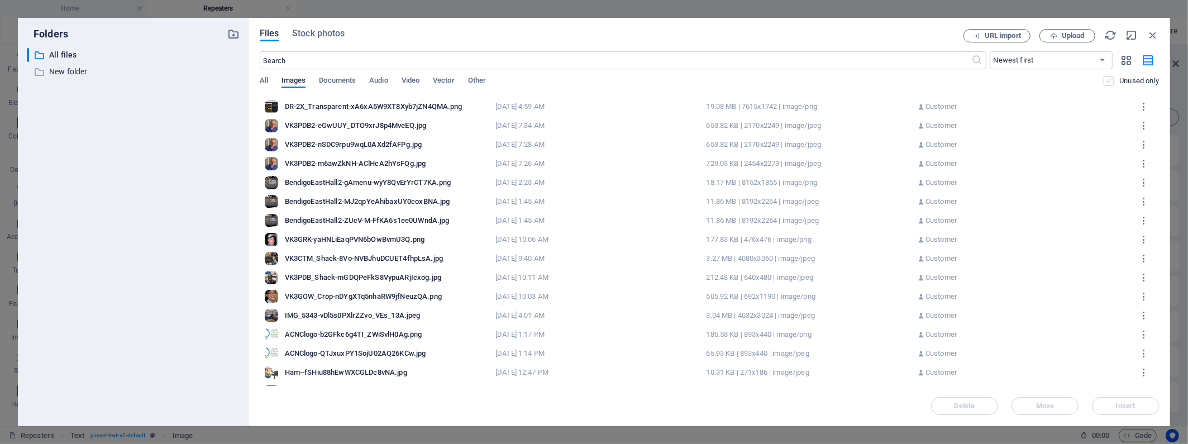
click at [853, 83] on label at bounding box center [1109, 81] width 10 height 10
click at [0, 0] on input "checkbox" at bounding box center [0, 0] width 0 height 0
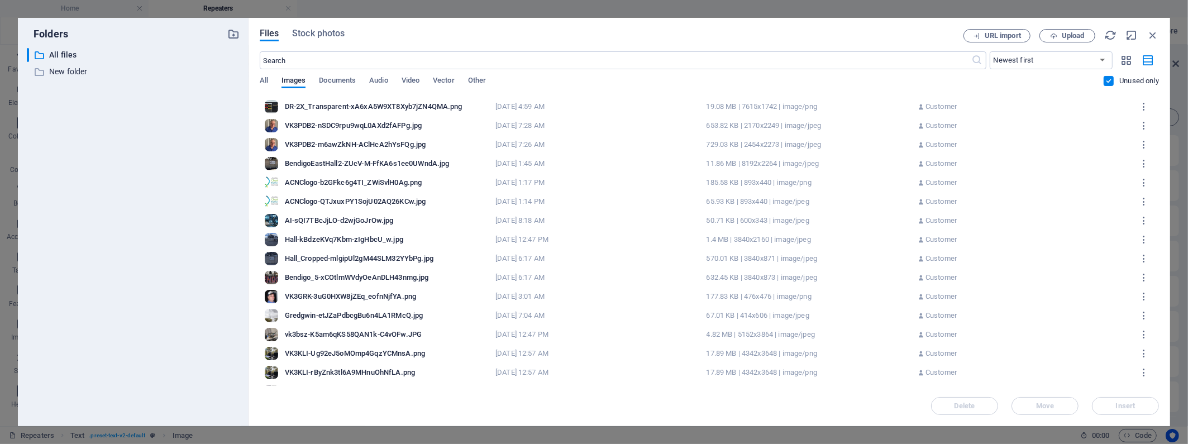
click at [853, 83] on label at bounding box center [1109, 81] width 10 height 10
click at [0, 0] on input "checkbox" at bounding box center [0, 0] width 0 height 0
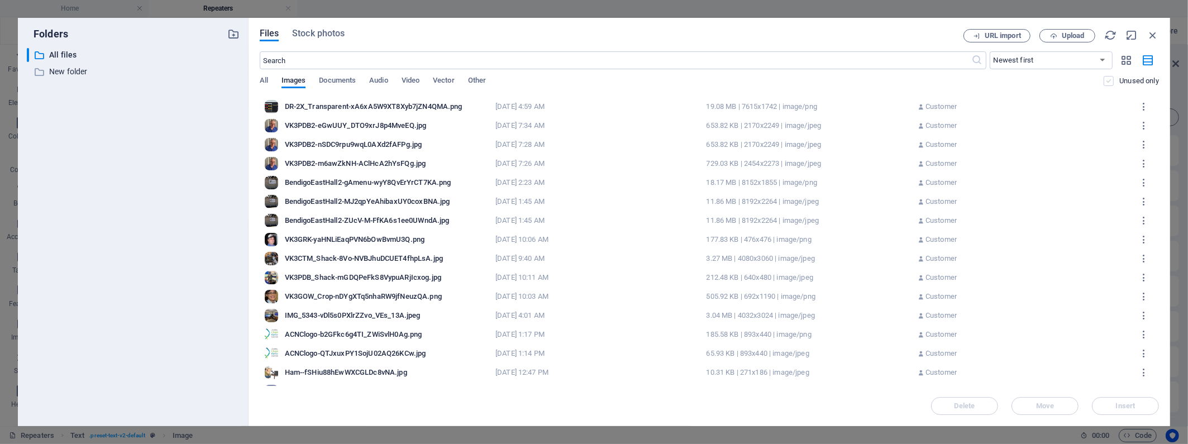
click at [853, 83] on label at bounding box center [1109, 81] width 10 height 10
click at [0, 0] on input "checkbox" at bounding box center [0, 0] width 0 height 0
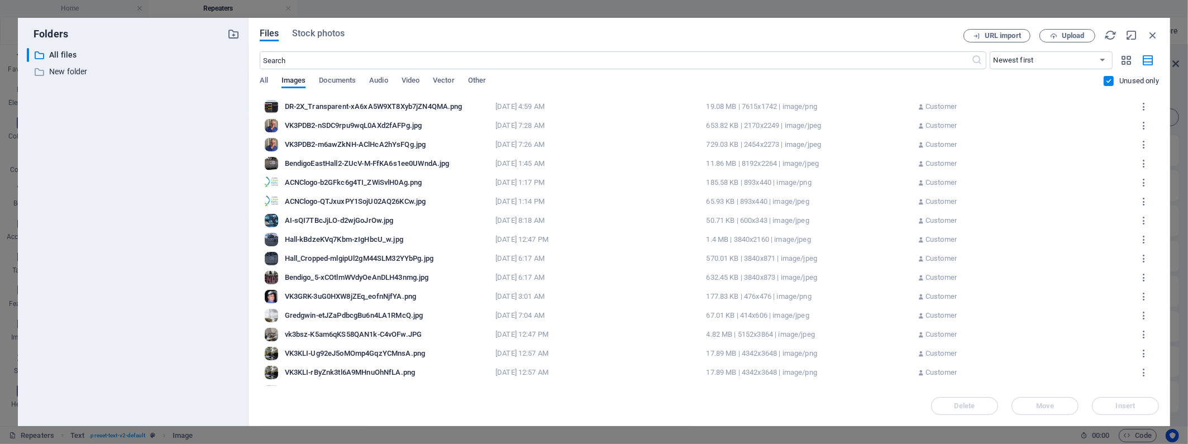
click at [853, 83] on label at bounding box center [1109, 81] width 10 height 10
click at [0, 0] on input "checkbox" at bounding box center [0, 0] width 0 height 0
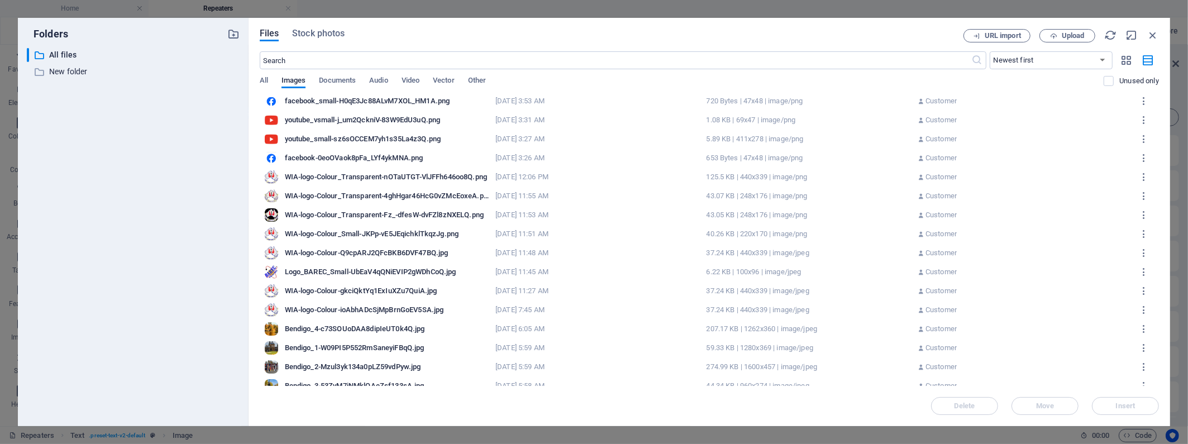
scroll to position [2519, 0]
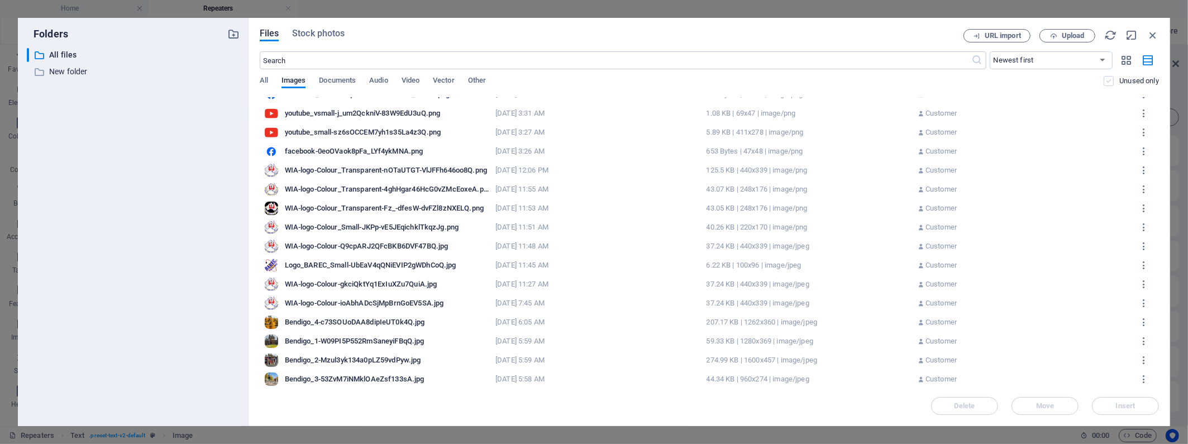
click at [853, 82] on label at bounding box center [1109, 81] width 10 height 10
click at [0, 0] on input "checkbox" at bounding box center [0, 0] width 0 height 0
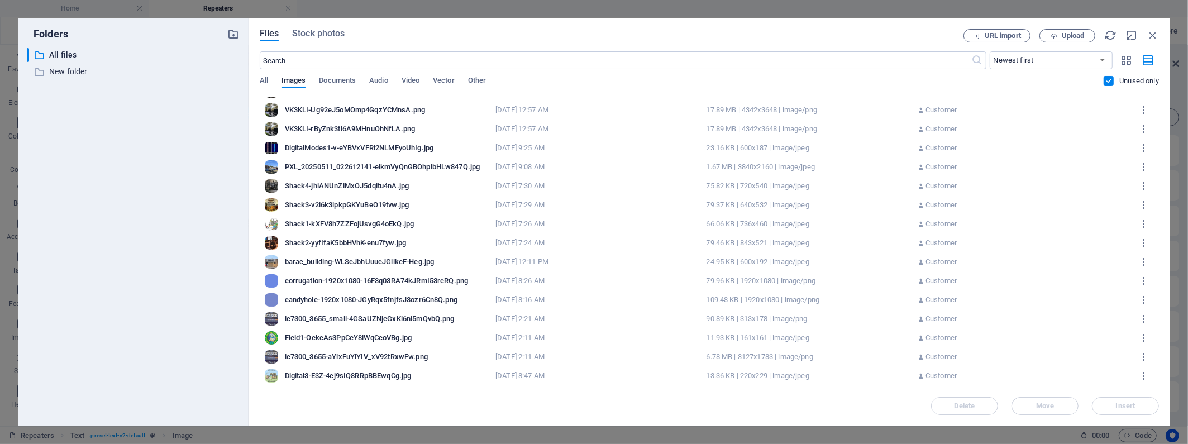
scroll to position [0, 0]
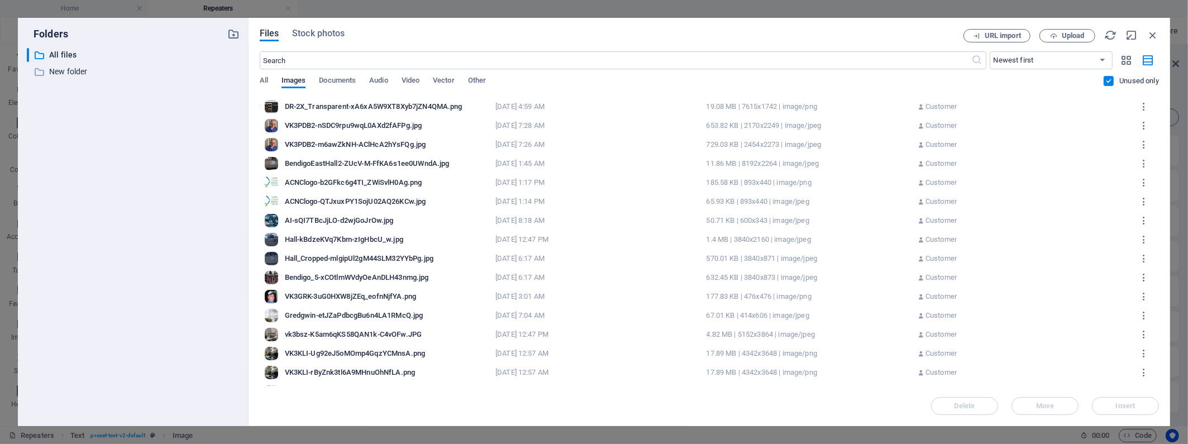
click at [853, 79] on label at bounding box center [1109, 81] width 10 height 10
click at [0, 0] on input "checkbox" at bounding box center [0, 0] width 0 height 0
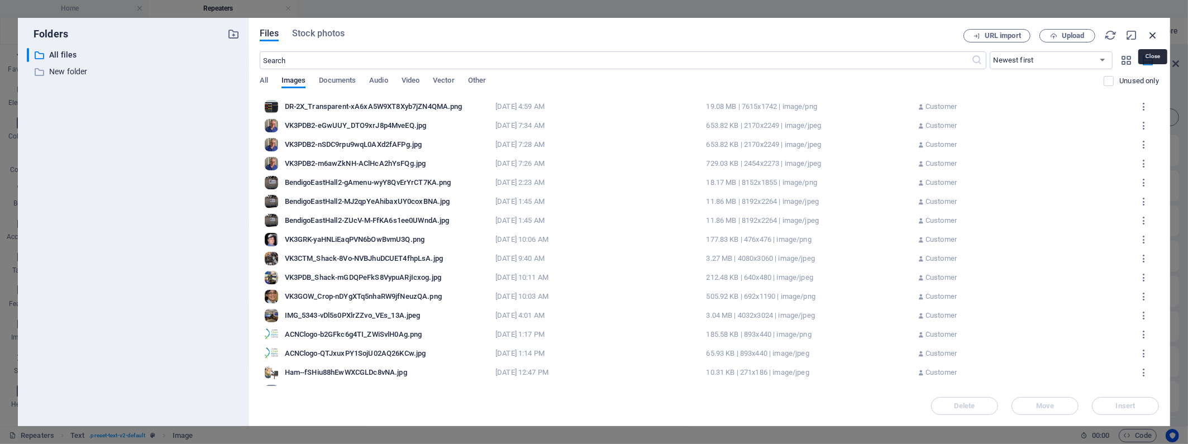
click at [853, 32] on icon "button" at bounding box center [1153, 35] width 12 height 12
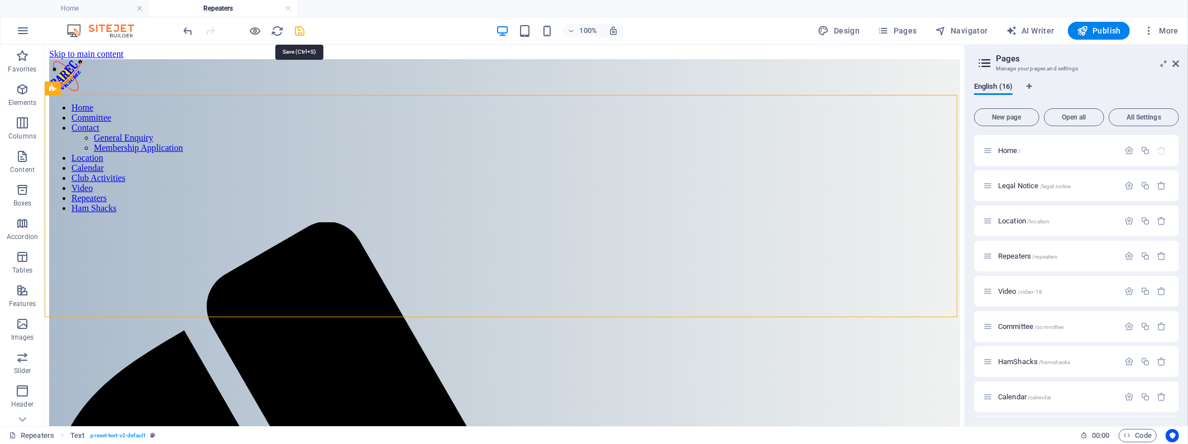
click at [298, 31] on icon "save" at bounding box center [300, 31] width 13 height 13
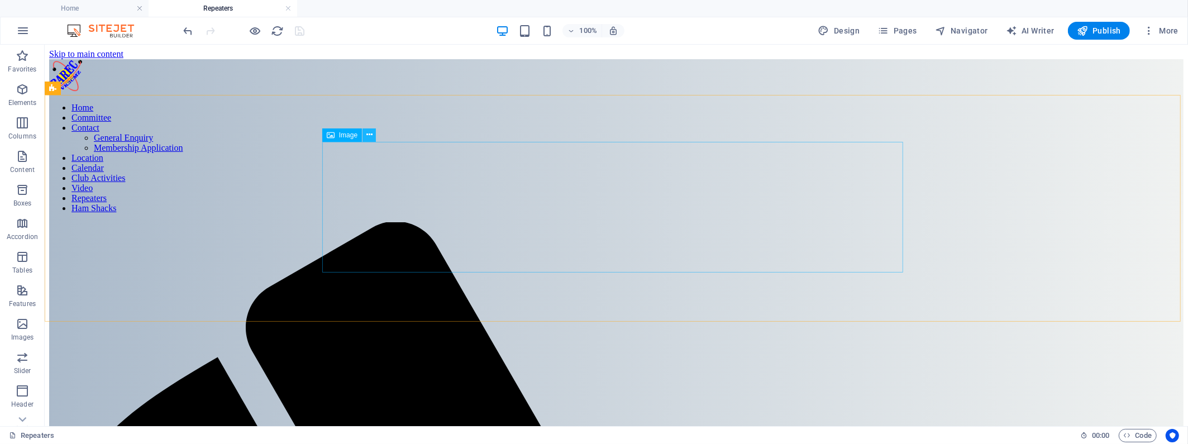
click at [371, 133] on icon at bounding box center [369, 135] width 6 height 12
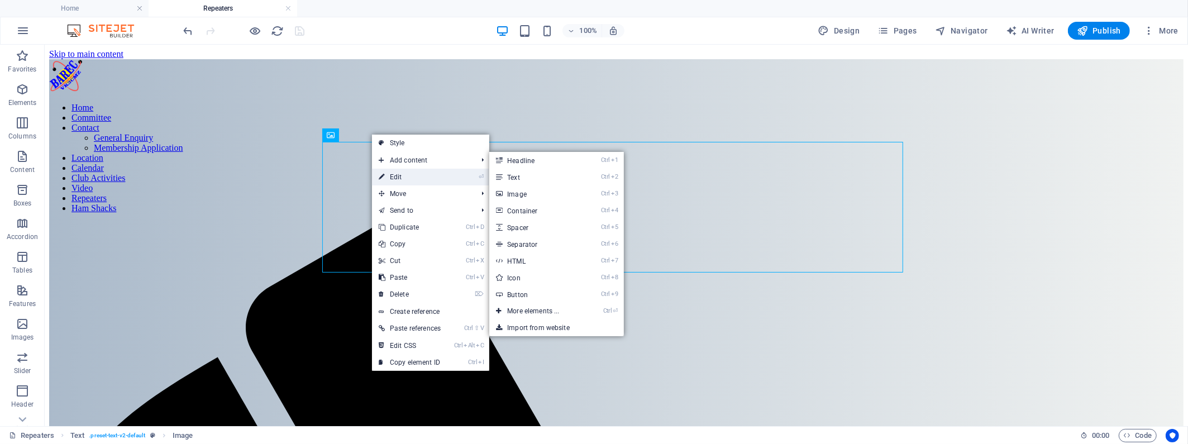
click at [394, 178] on link "⏎ Edit" at bounding box center [409, 177] width 75 height 17
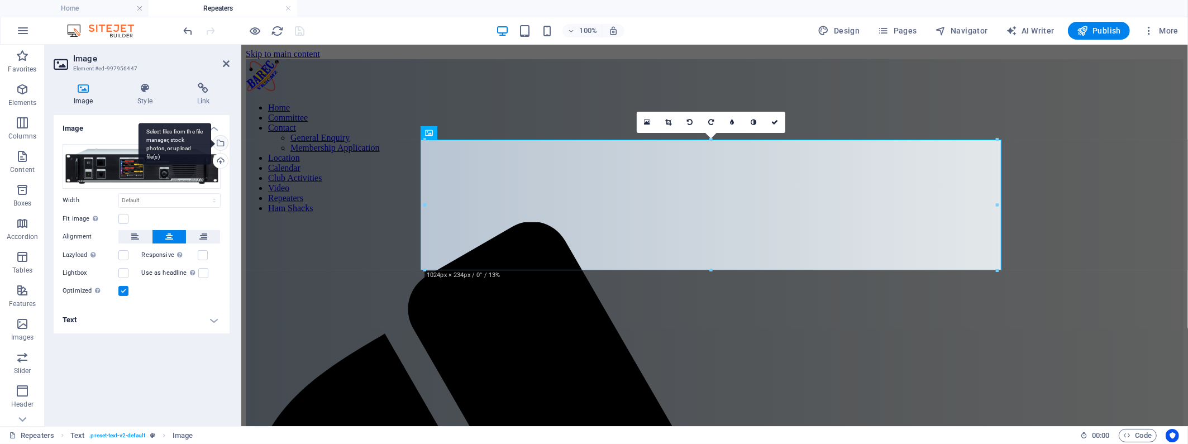
click at [218, 141] on div "Select files from the file manager, stock photos, or upload file(s)" at bounding box center [219, 144] width 17 height 17
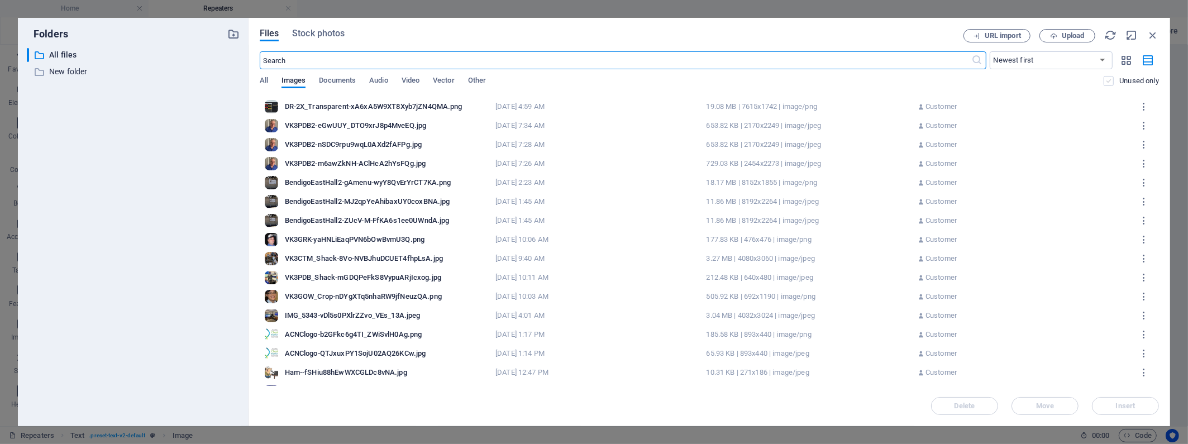
click at [853, 80] on label at bounding box center [1109, 81] width 10 height 10
click at [0, 0] on input "checkbox" at bounding box center [0, 0] width 0 height 0
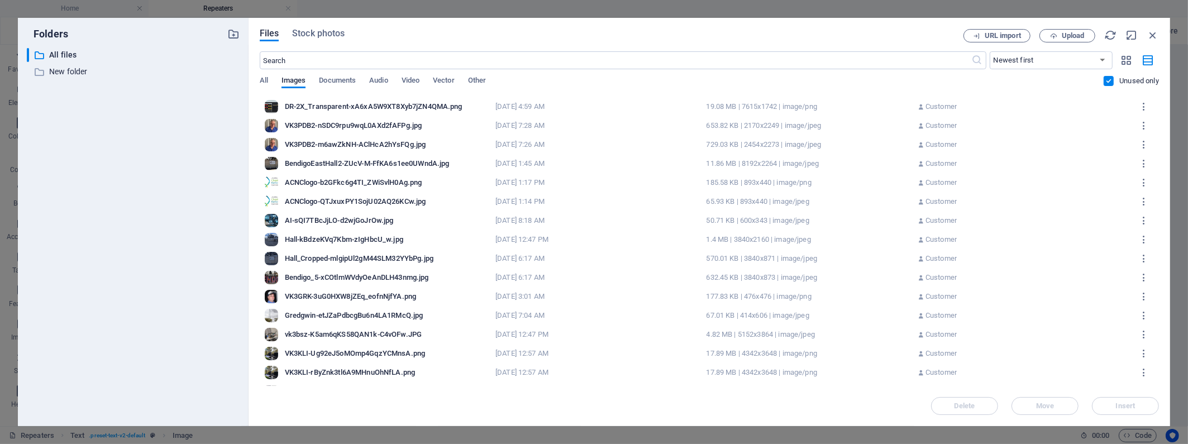
click at [853, 80] on label at bounding box center [1109, 81] width 10 height 10
click at [0, 0] on input "checkbox" at bounding box center [0, 0] width 0 height 0
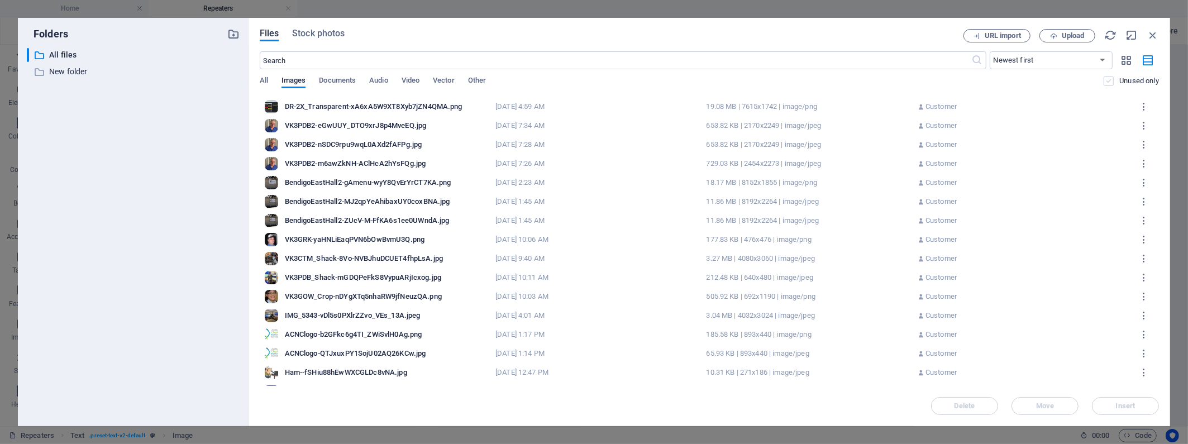
click at [853, 81] on label at bounding box center [1109, 81] width 10 height 10
click at [0, 0] on input "checkbox" at bounding box center [0, 0] width 0 height 0
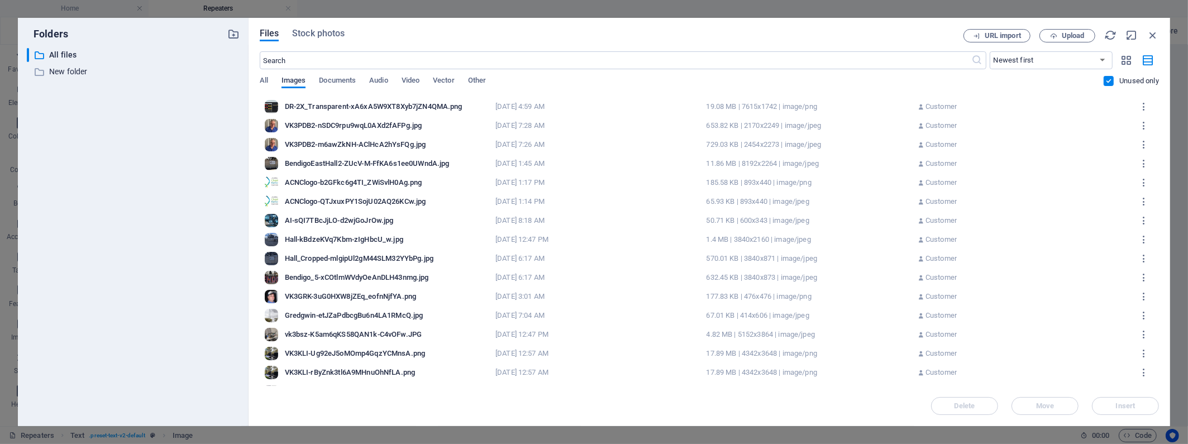
click at [294, 80] on span "Images" at bounding box center [293, 82] width 25 height 16
click at [853, 56] on select "Newest first Oldest first Name (A-Z) Name (Z-A) Size (0-9) Size (9-0) Resolutio…" at bounding box center [1051, 60] width 123 height 18
select select "name_asc"
click at [853, 51] on select "Newest first Oldest first Name (A-Z) Name (Z-A) Size (0-9) Size (9-0) Resolutio…" at bounding box center [1051, 60] width 123 height 18
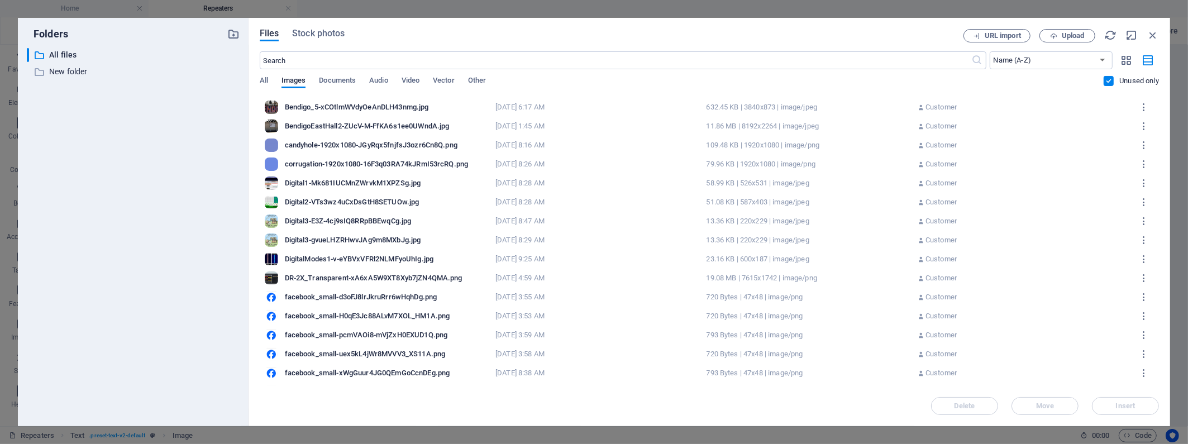
scroll to position [304, 0]
click at [853, 79] on label at bounding box center [1109, 81] width 10 height 10
click at [0, 0] on input "checkbox" at bounding box center [0, 0] width 0 height 0
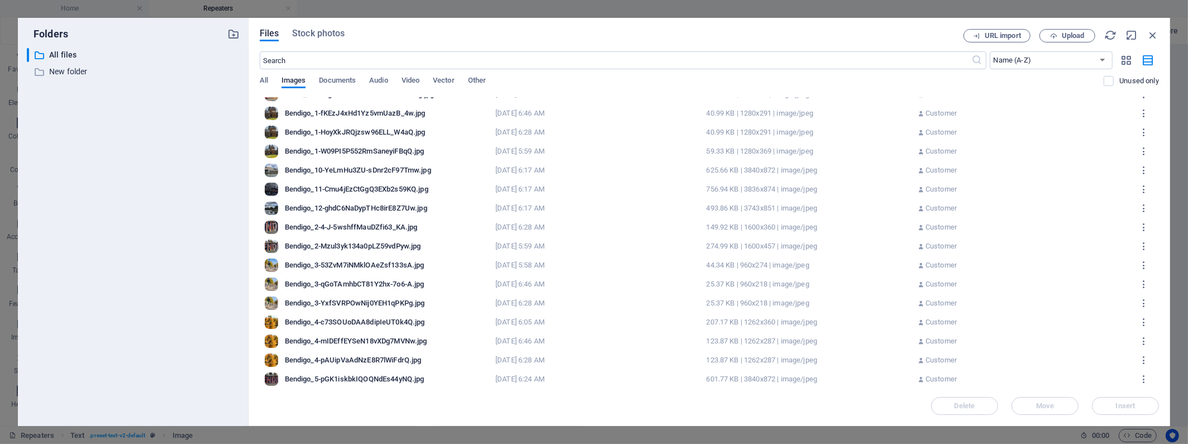
scroll to position [0, 0]
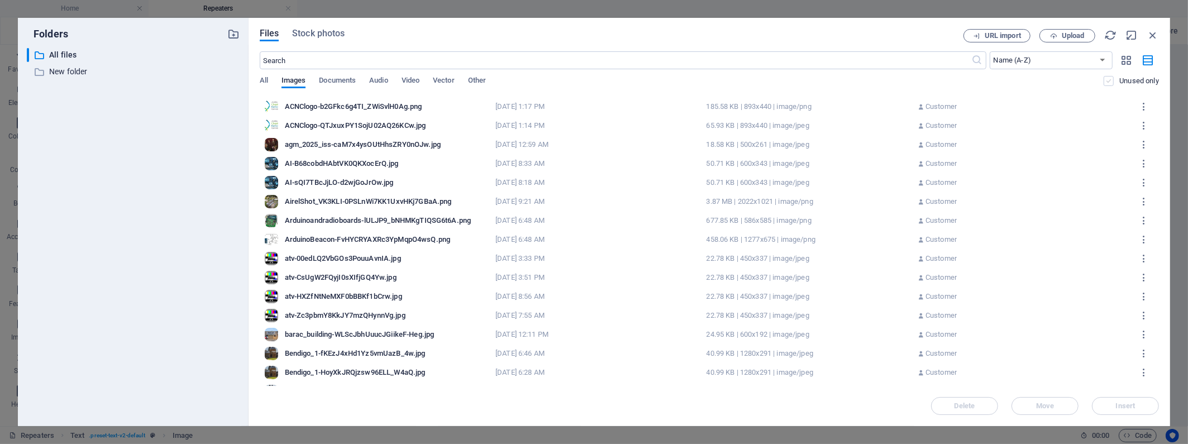
click at [853, 80] on label at bounding box center [1109, 81] width 10 height 10
click at [0, 0] on input "checkbox" at bounding box center [0, 0] width 0 height 0
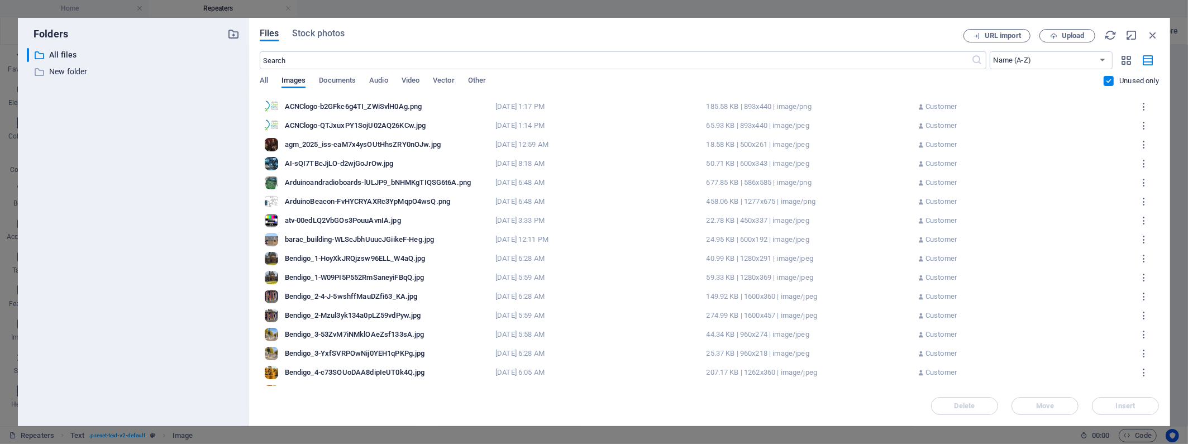
click at [853, 82] on label at bounding box center [1109, 81] width 10 height 10
click at [0, 0] on input "checkbox" at bounding box center [0, 0] width 0 height 0
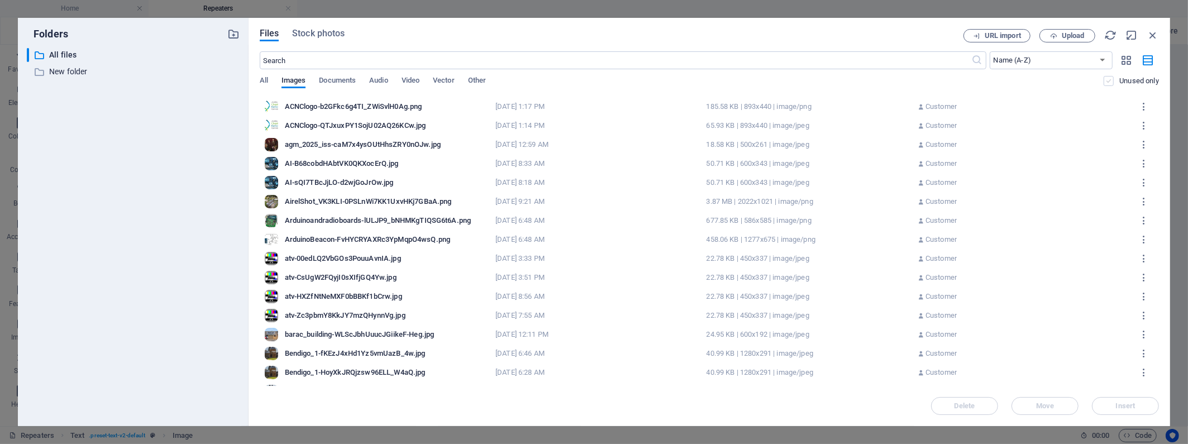
click at [853, 80] on label at bounding box center [1109, 81] width 10 height 10
click at [0, 0] on input "checkbox" at bounding box center [0, 0] width 0 height 0
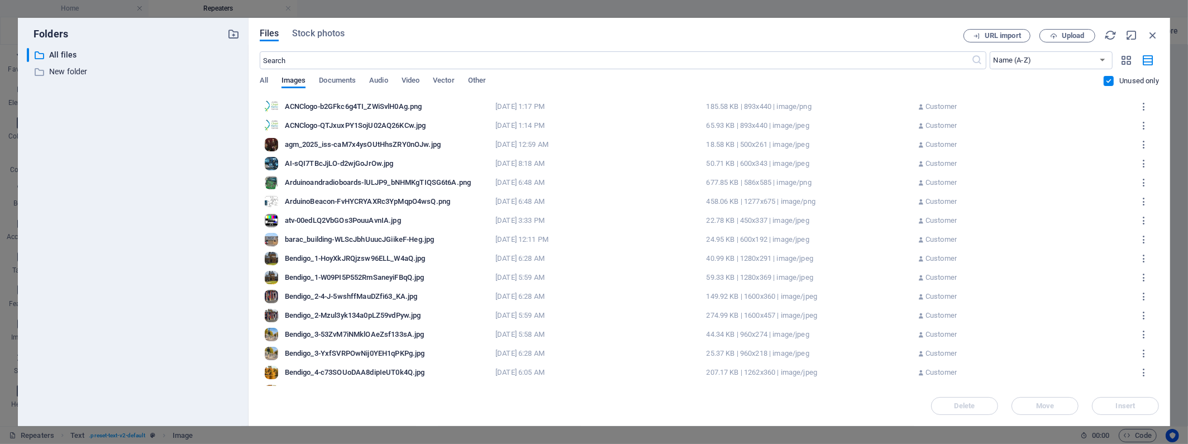
click at [853, 80] on label at bounding box center [1109, 81] width 10 height 10
click at [0, 0] on input "checkbox" at bounding box center [0, 0] width 0 height 0
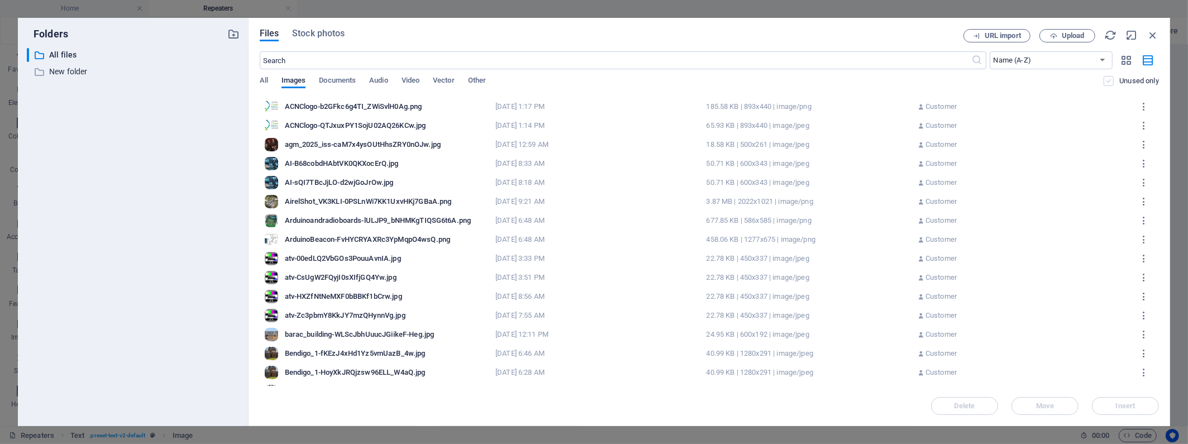
click at [853, 80] on label at bounding box center [1109, 81] width 10 height 10
click at [0, 0] on input "checkbox" at bounding box center [0, 0] width 0 height 0
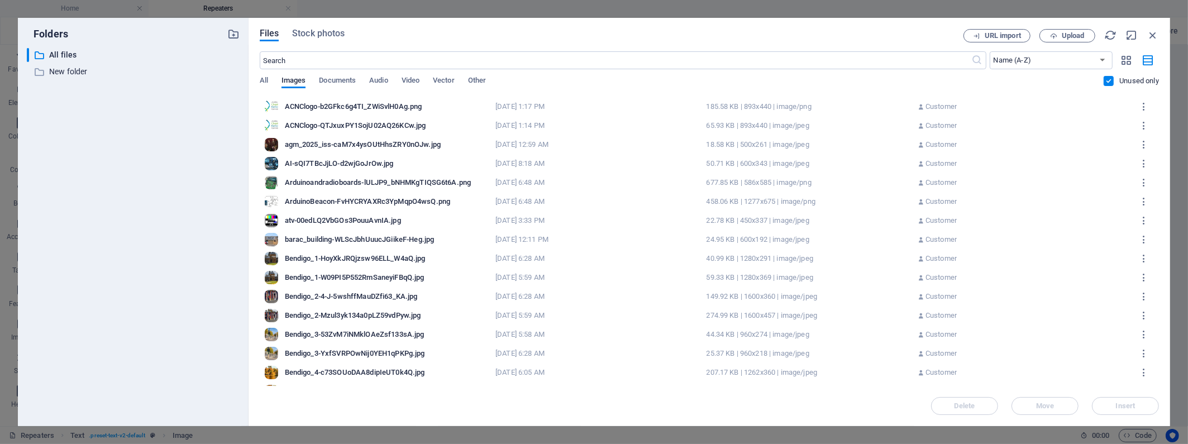
click at [853, 80] on label at bounding box center [1109, 81] width 10 height 10
click at [0, 0] on input "checkbox" at bounding box center [0, 0] width 0 height 0
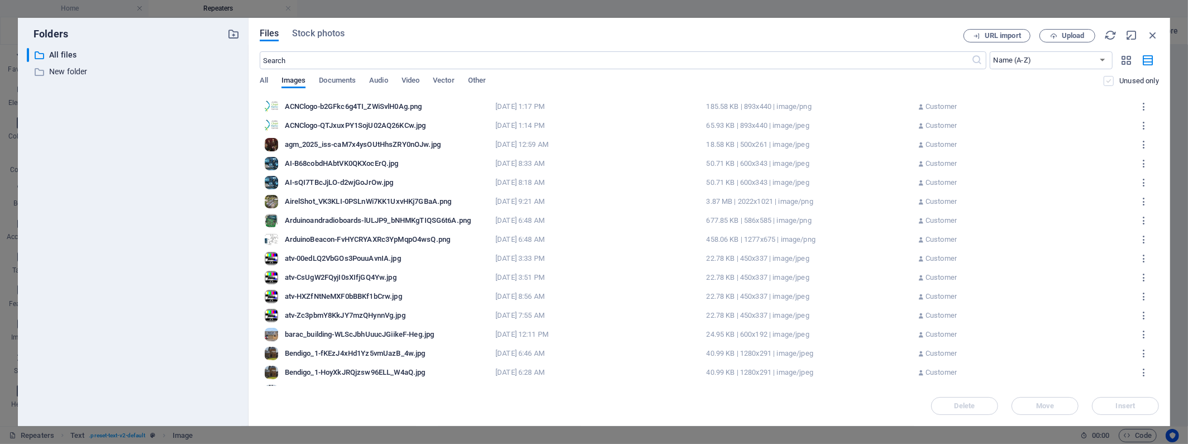
click at [853, 80] on label at bounding box center [1109, 81] width 10 height 10
click at [0, 0] on input "checkbox" at bounding box center [0, 0] width 0 height 0
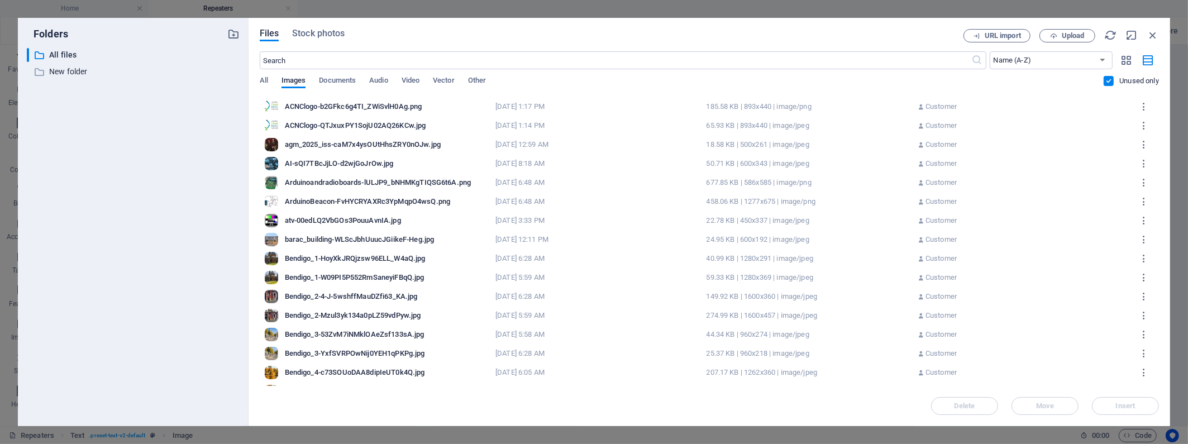
click at [853, 80] on label at bounding box center [1109, 81] width 10 height 10
click at [0, 0] on input "checkbox" at bounding box center [0, 0] width 0 height 0
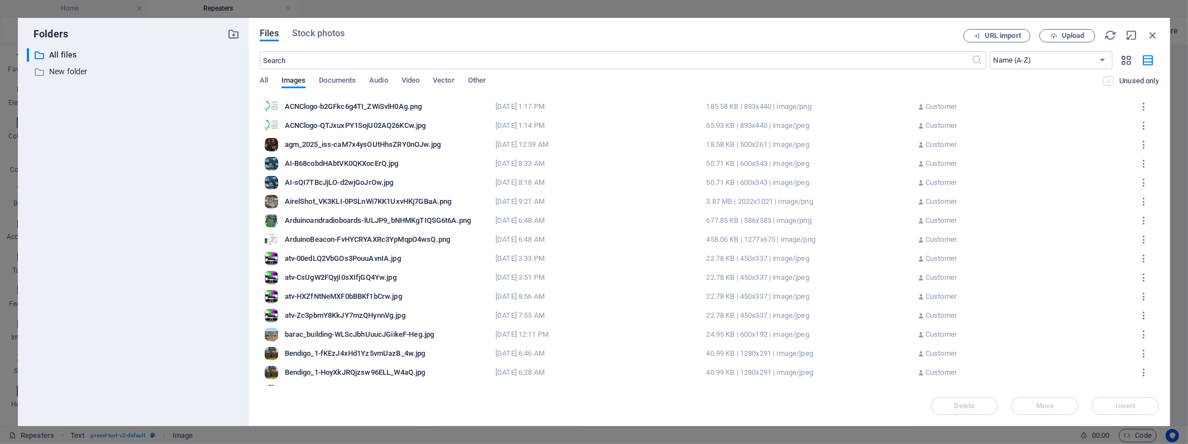
click at [853, 80] on label at bounding box center [1109, 81] width 10 height 10
click at [0, 0] on input "checkbox" at bounding box center [0, 0] width 0 height 0
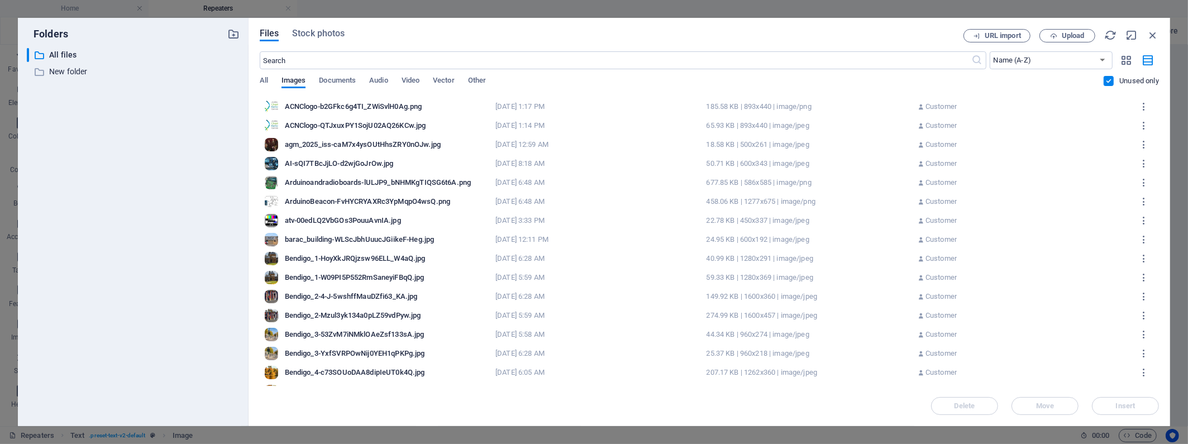
click at [853, 80] on label at bounding box center [1109, 81] width 10 height 10
click at [0, 0] on input "checkbox" at bounding box center [0, 0] width 0 height 0
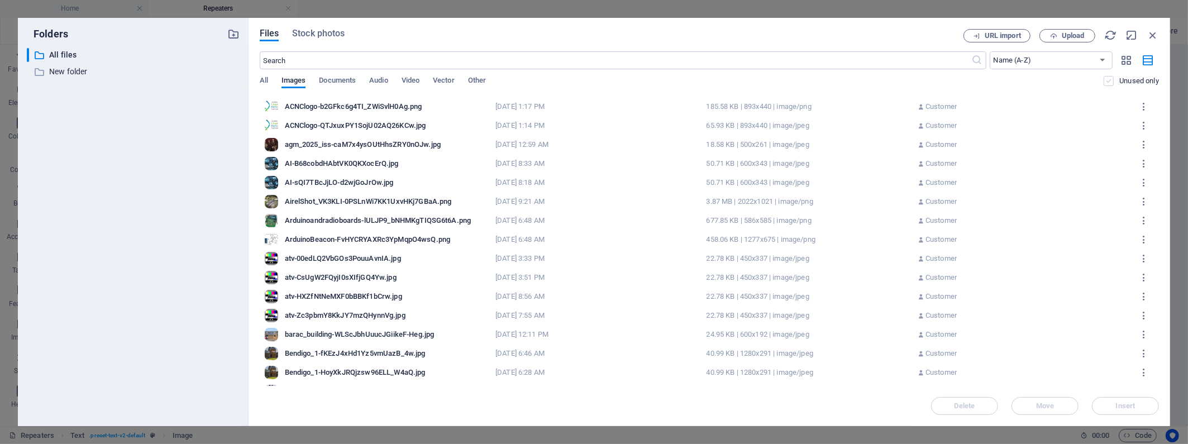
click at [853, 80] on label at bounding box center [1109, 81] width 10 height 10
click at [0, 0] on input "checkbox" at bounding box center [0, 0] width 0 height 0
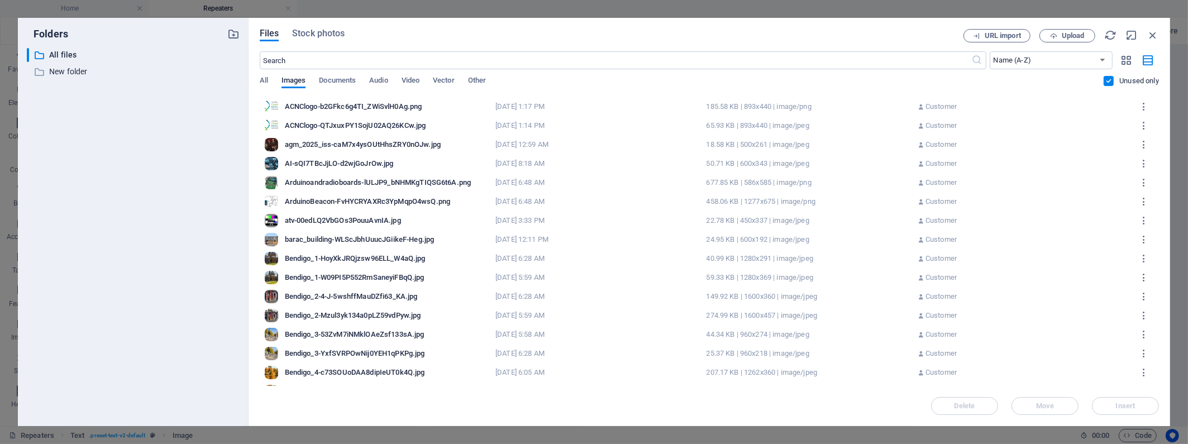
click at [853, 80] on label at bounding box center [1109, 81] width 10 height 10
click at [0, 0] on input "checkbox" at bounding box center [0, 0] width 0 height 0
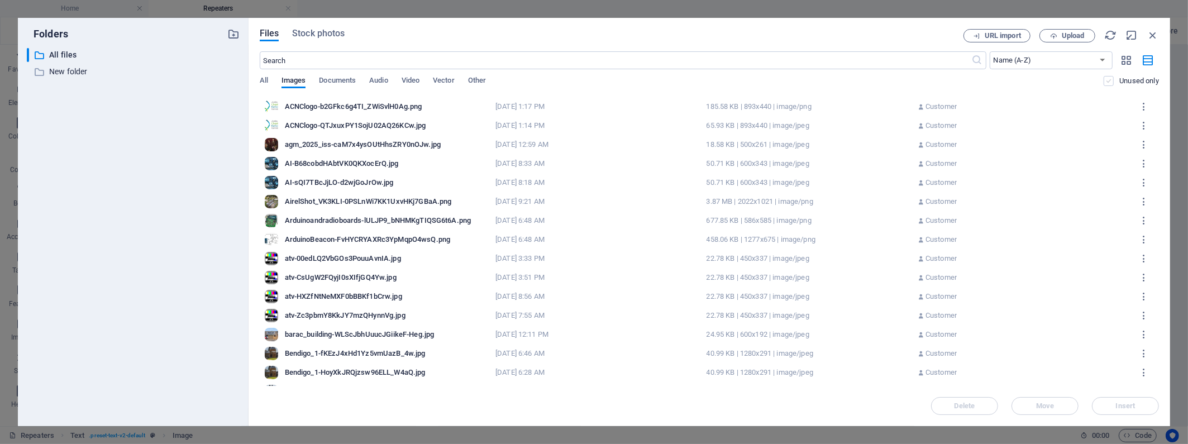
click at [853, 80] on label at bounding box center [1109, 81] width 10 height 10
click at [0, 0] on input "checkbox" at bounding box center [0, 0] width 0 height 0
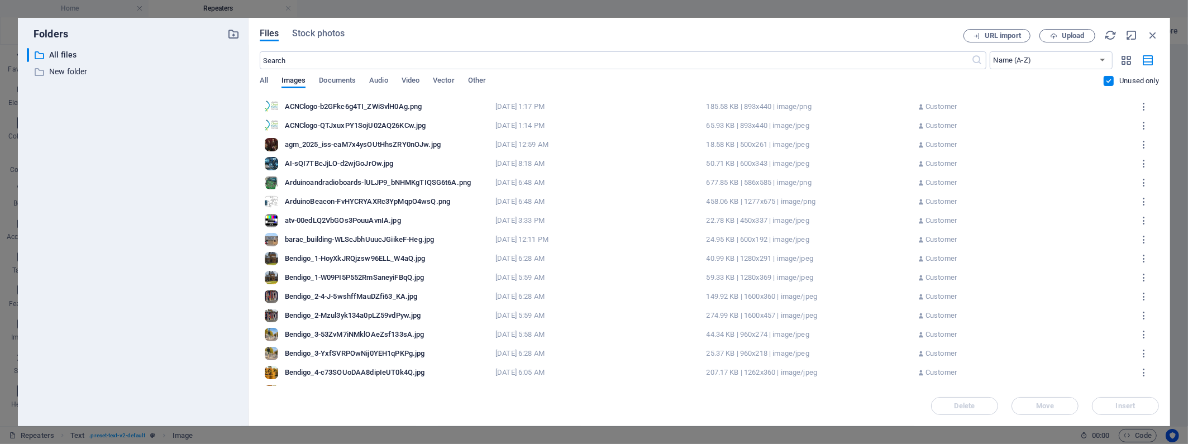
click at [853, 80] on label at bounding box center [1109, 81] width 10 height 10
click at [0, 0] on input "checkbox" at bounding box center [0, 0] width 0 height 0
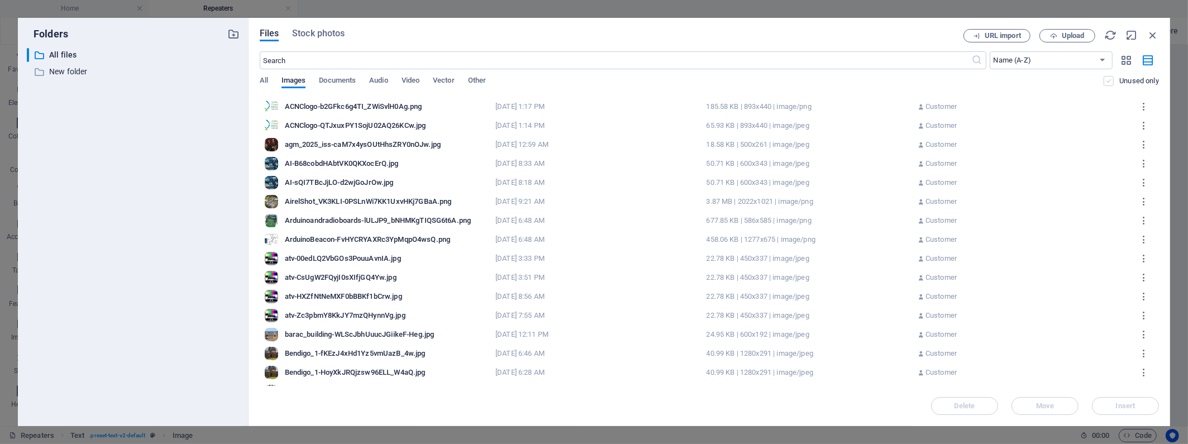
click at [853, 79] on label at bounding box center [1109, 81] width 10 height 10
click at [0, 0] on input "checkbox" at bounding box center [0, 0] width 0 height 0
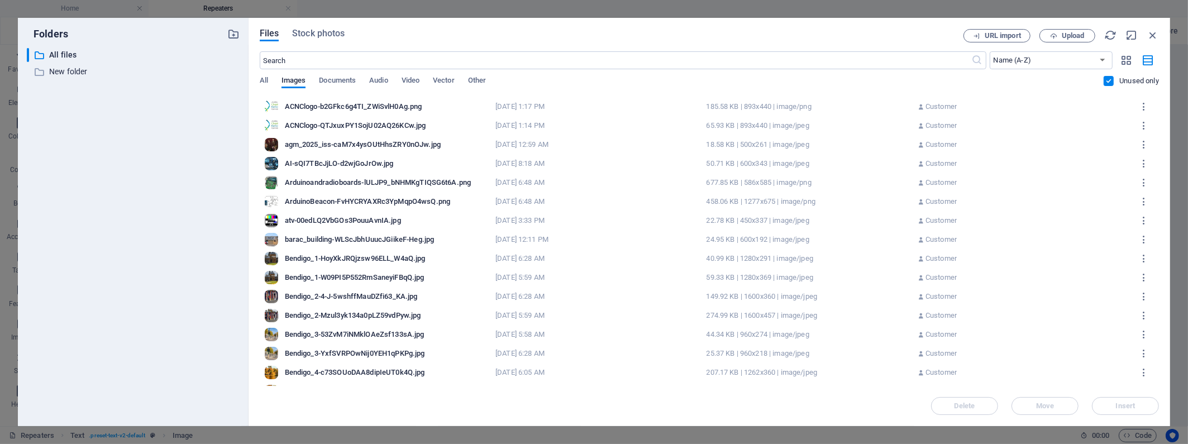
click at [853, 79] on label at bounding box center [1109, 81] width 10 height 10
click at [0, 0] on input "checkbox" at bounding box center [0, 0] width 0 height 0
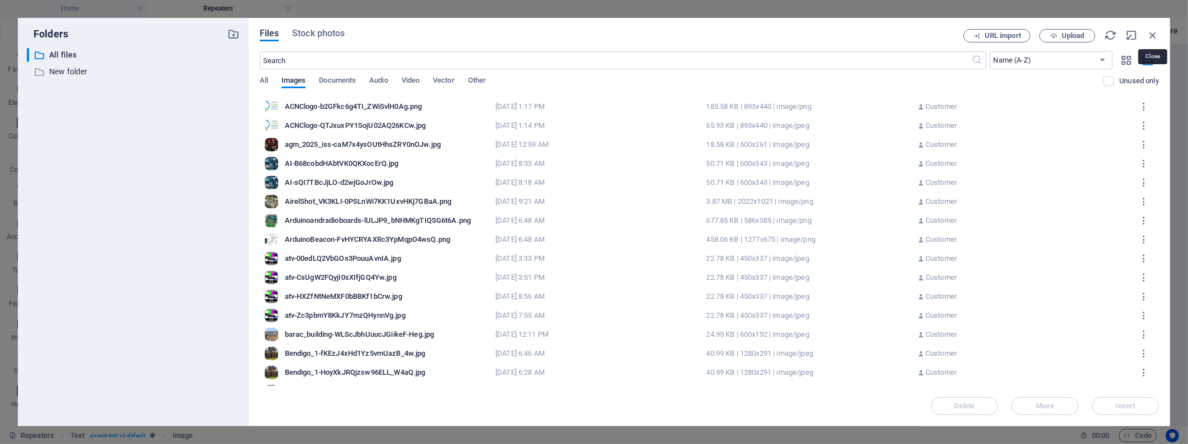
click at [853, 33] on icon "button" at bounding box center [1153, 35] width 12 height 12
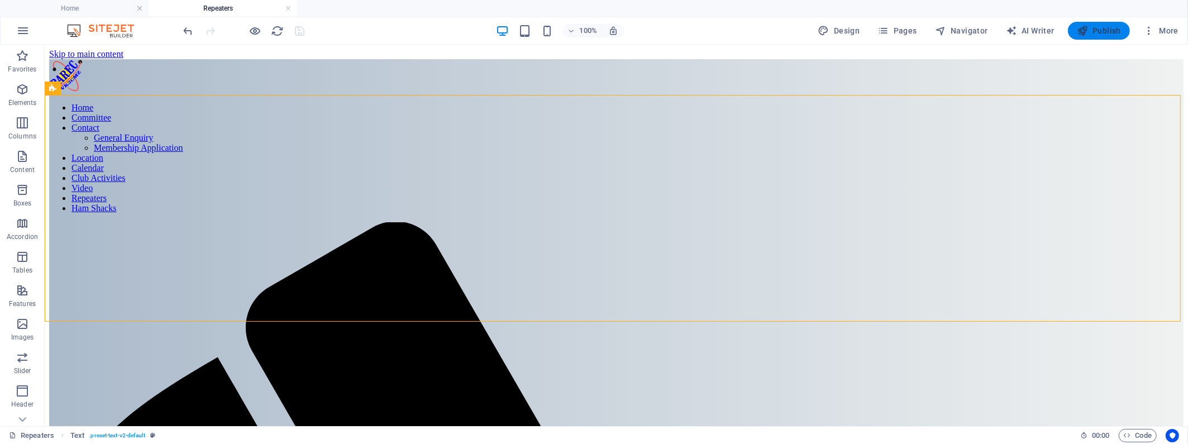
click at [853, 29] on span "Publish" at bounding box center [1099, 30] width 44 height 11
